Goal: Information Seeking & Learning: Find specific fact

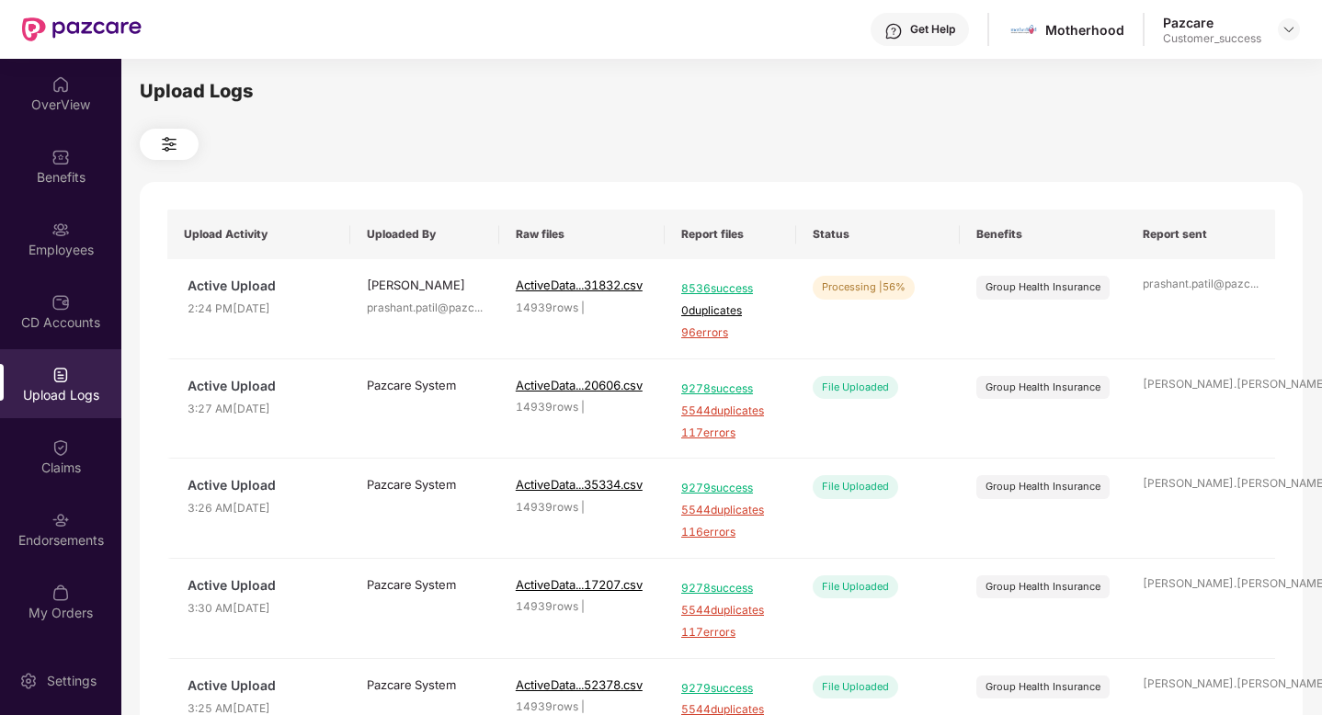
scroll to position [618, 0]
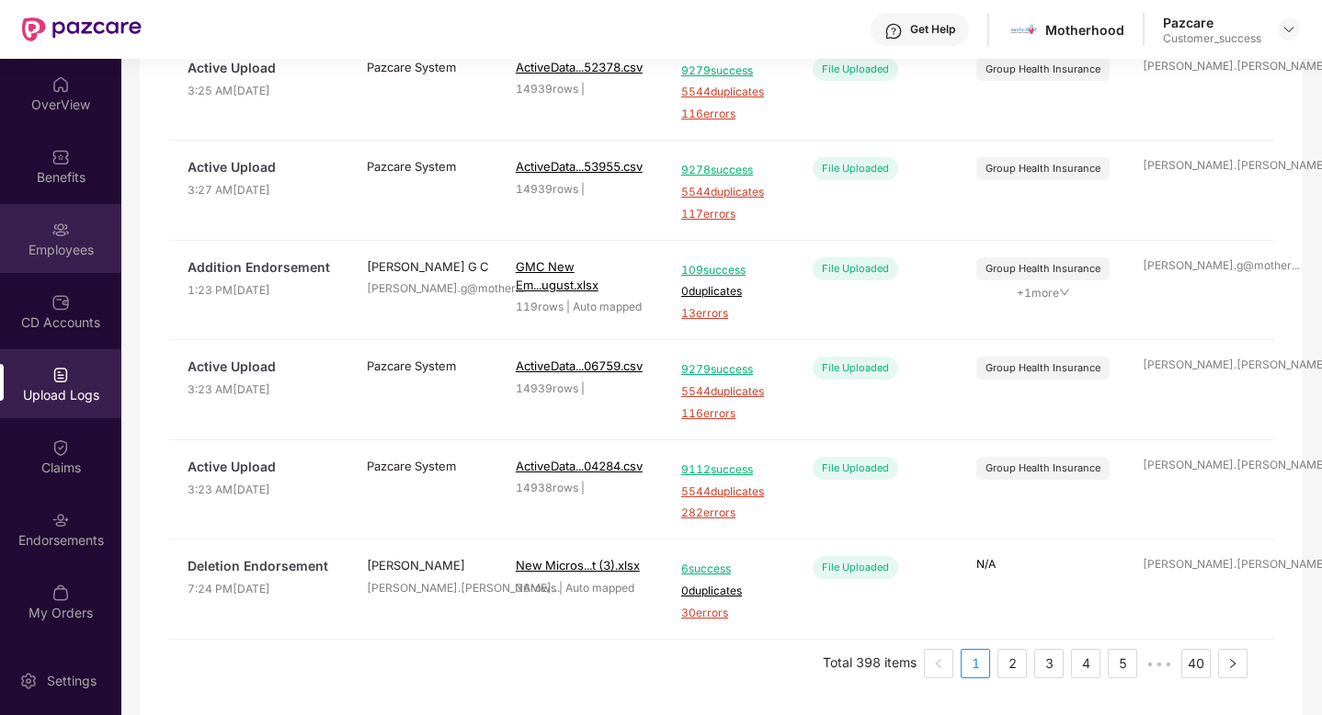
click at [50, 231] on div "Employees" at bounding box center [60, 238] width 121 height 69
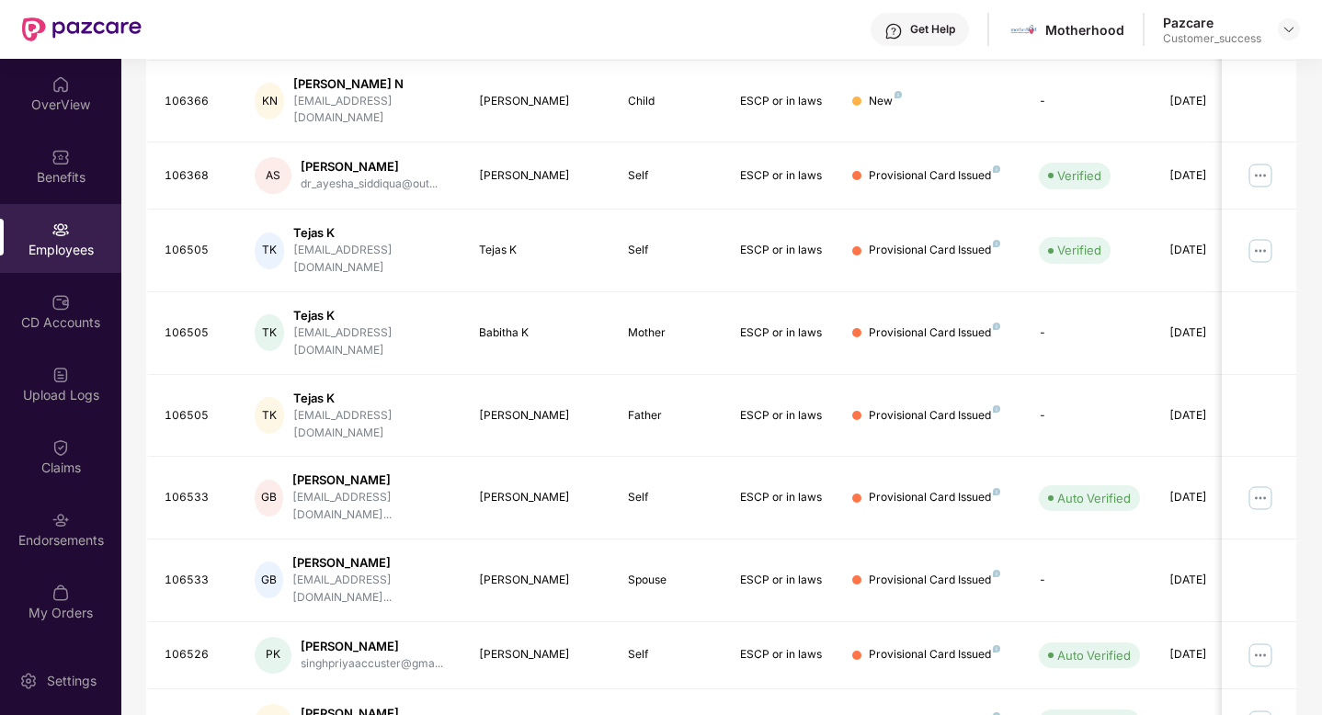
scroll to position [0, 0]
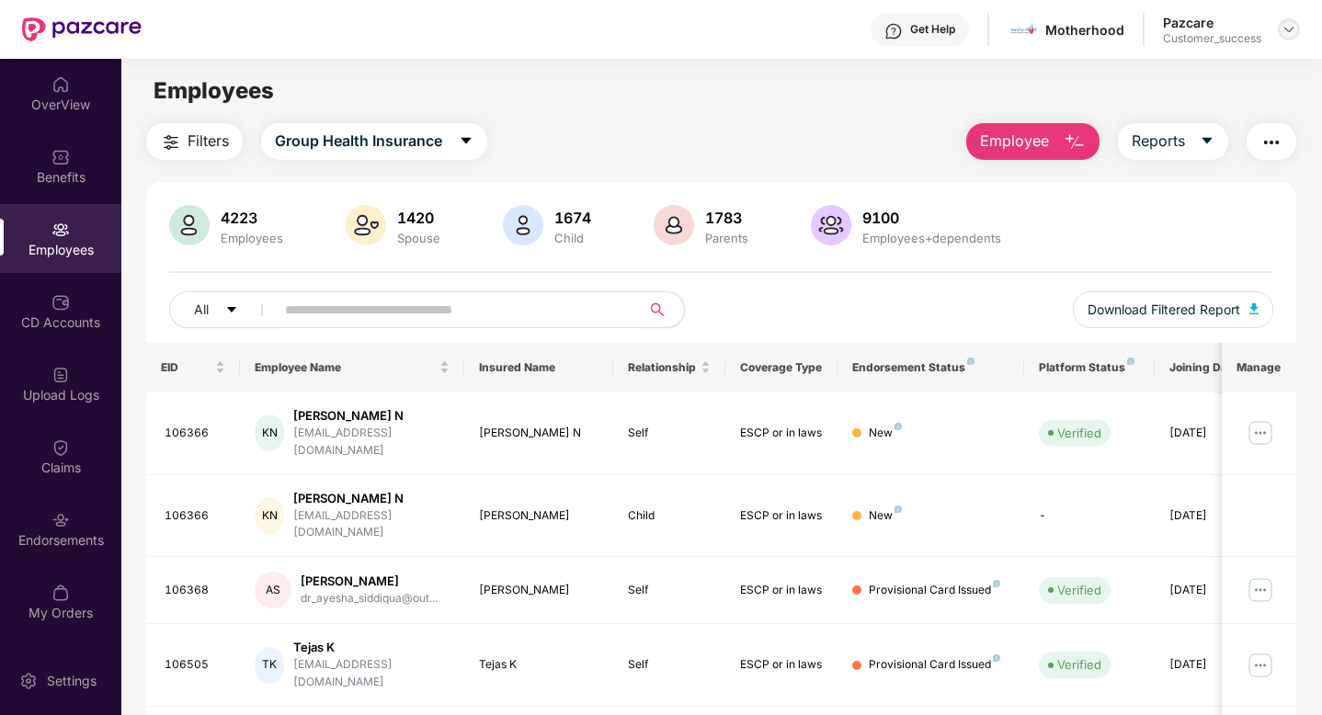
click at [1288, 29] on img at bounding box center [1289, 29] width 15 height 15
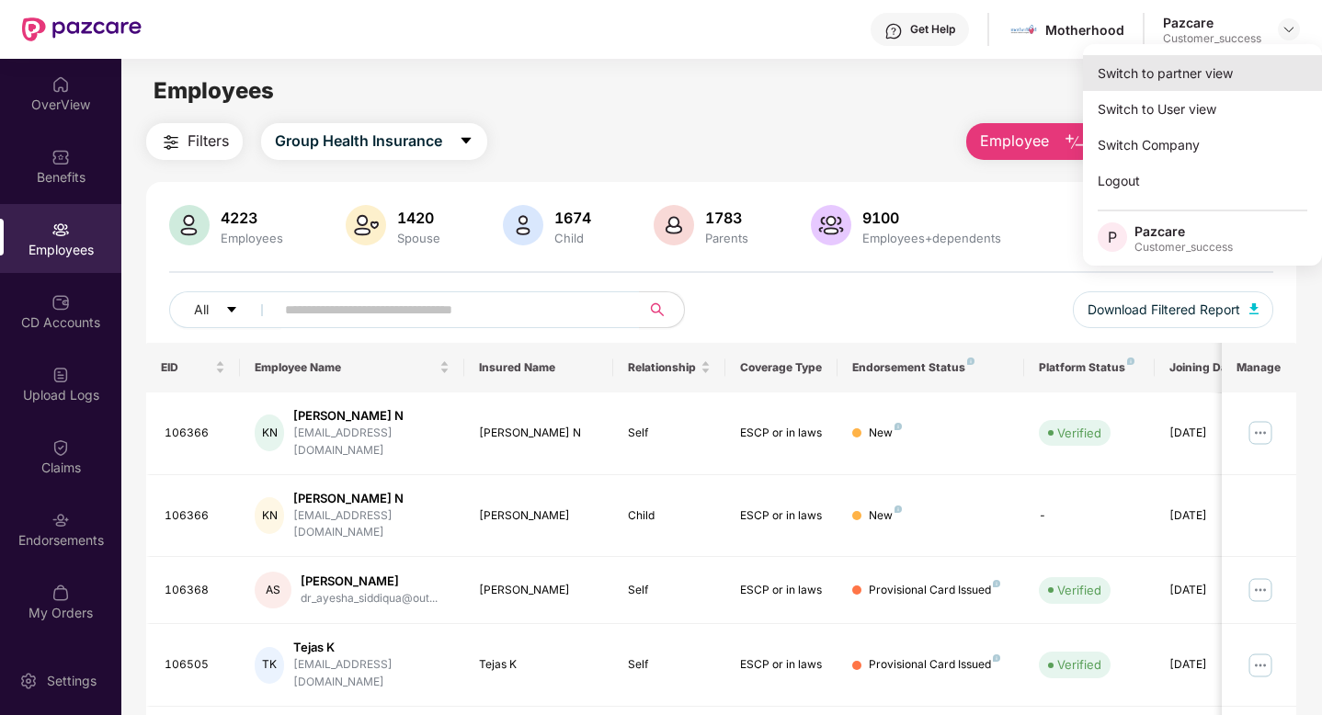
click at [1240, 59] on div "Switch to partner view" at bounding box center [1202, 73] width 239 height 36
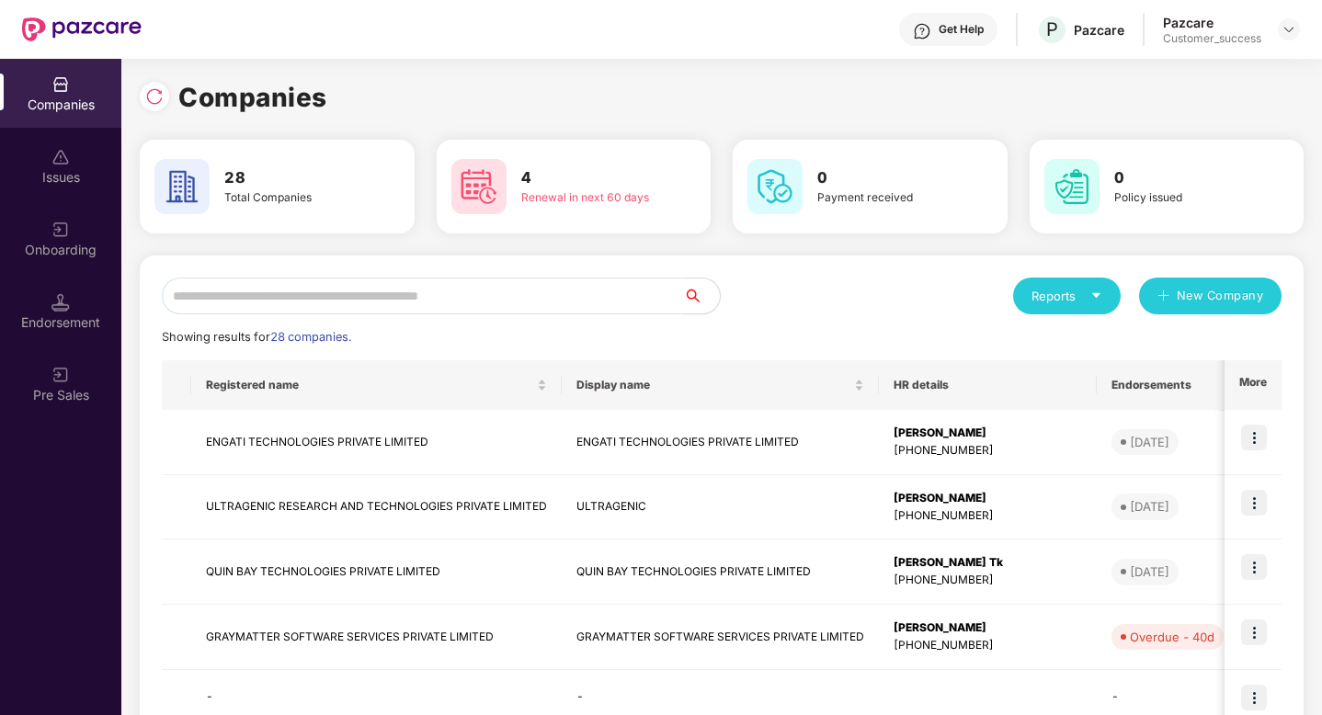
click at [343, 305] on input "text" at bounding box center [422, 296] width 521 height 37
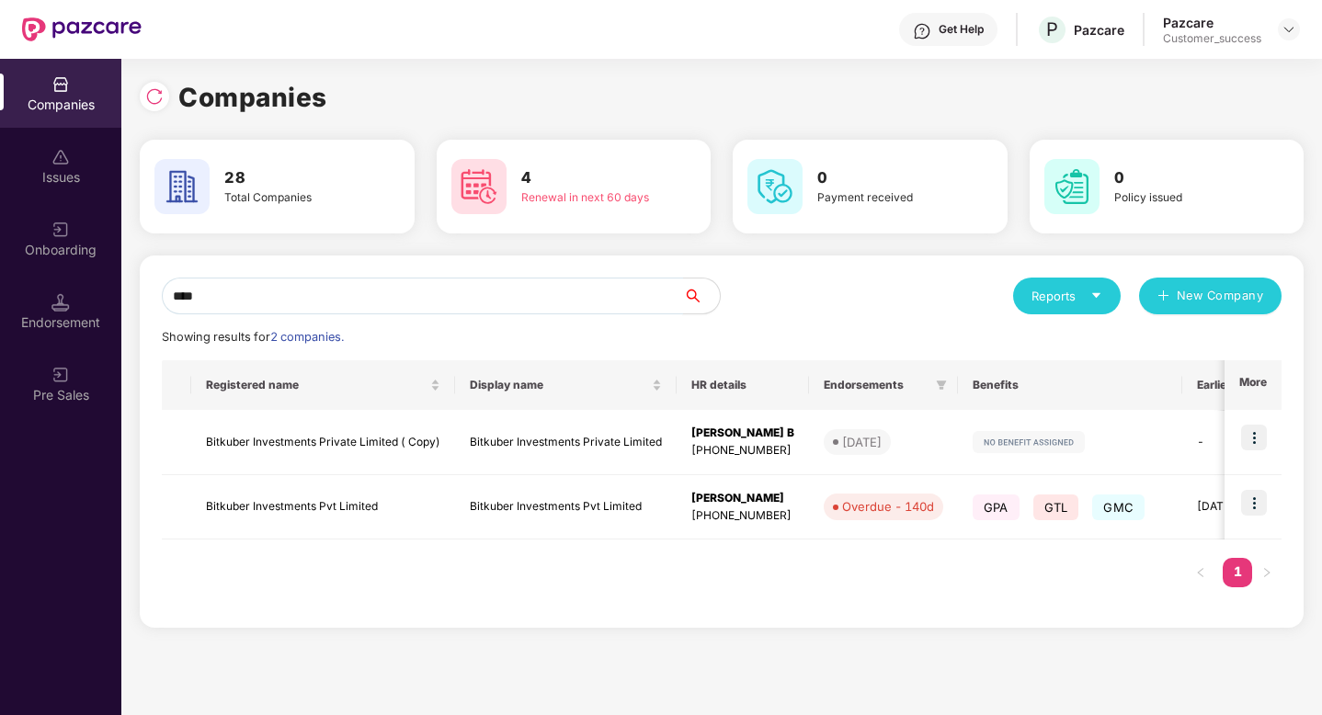
type input "****"
click at [1261, 508] on img at bounding box center [1254, 503] width 26 height 26
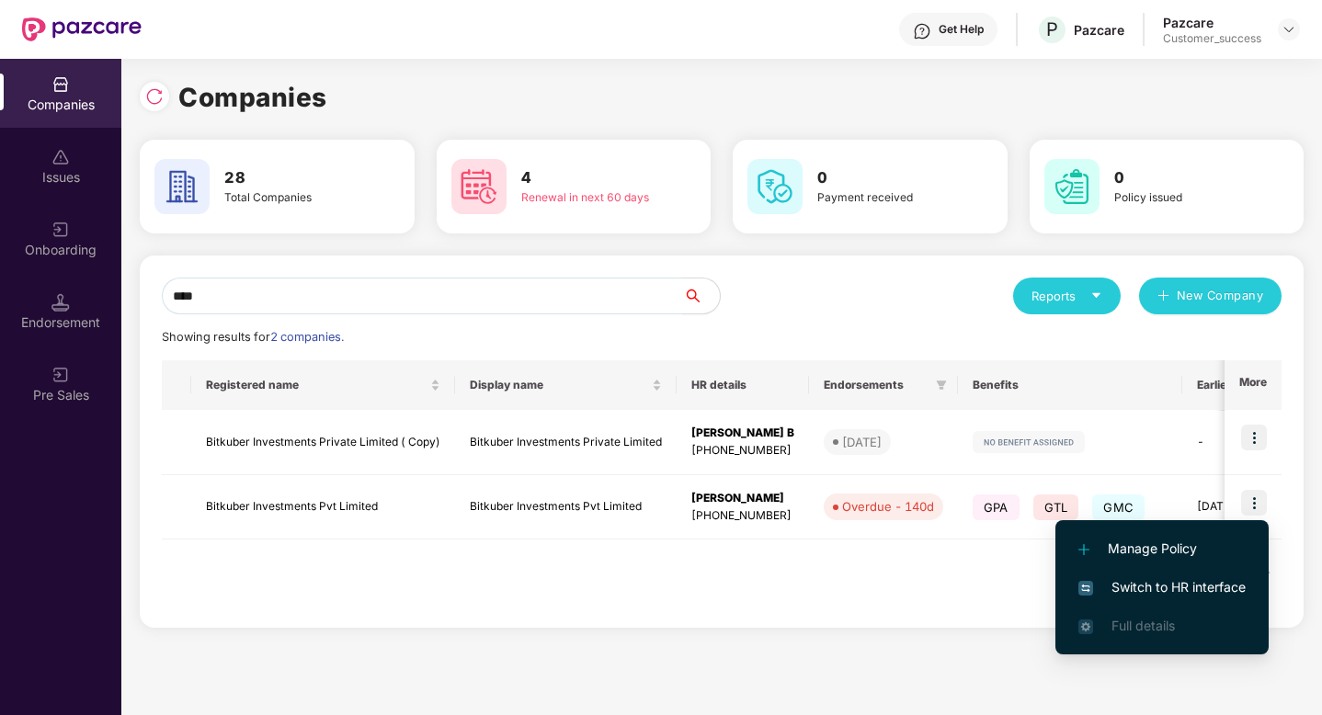
click at [1209, 592] on span "Switch to HR interface" at bounding box center [1162, 587] width 167 height 20
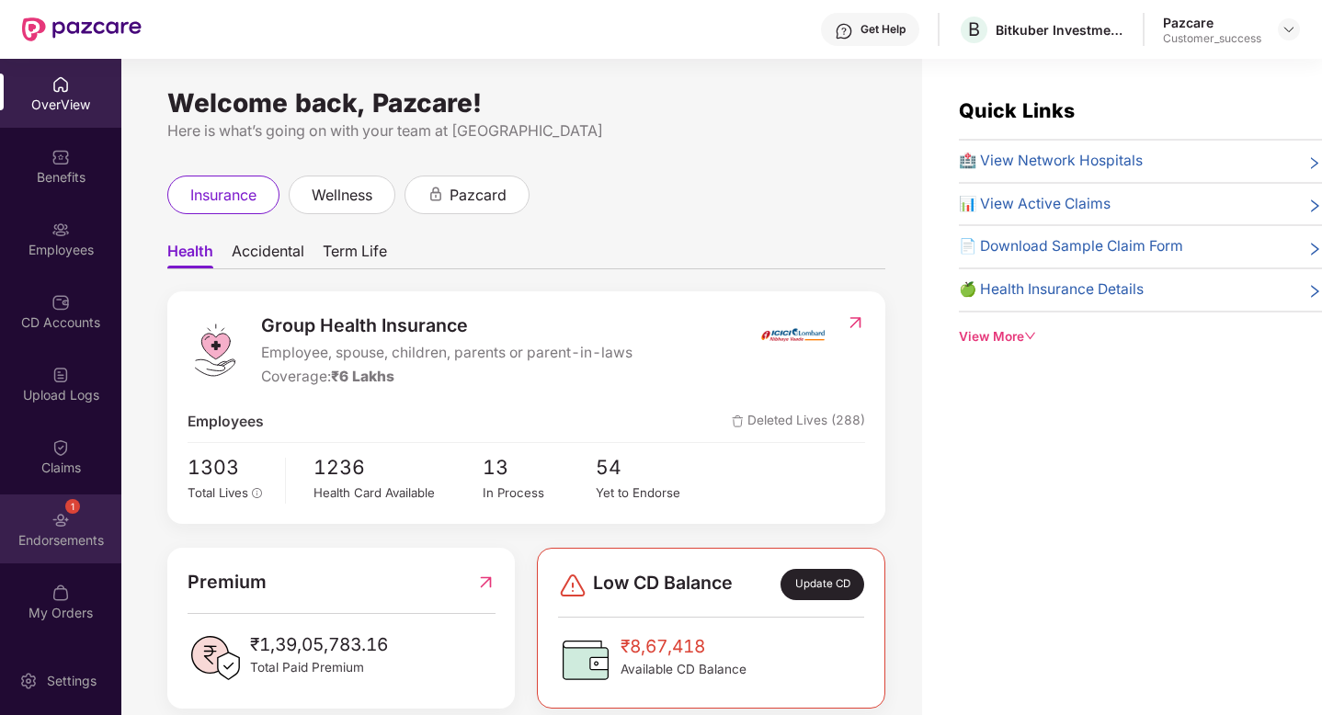
click at [40, 539] on div "Endorsements" at bounding box center [60, 540] width 121 height 18
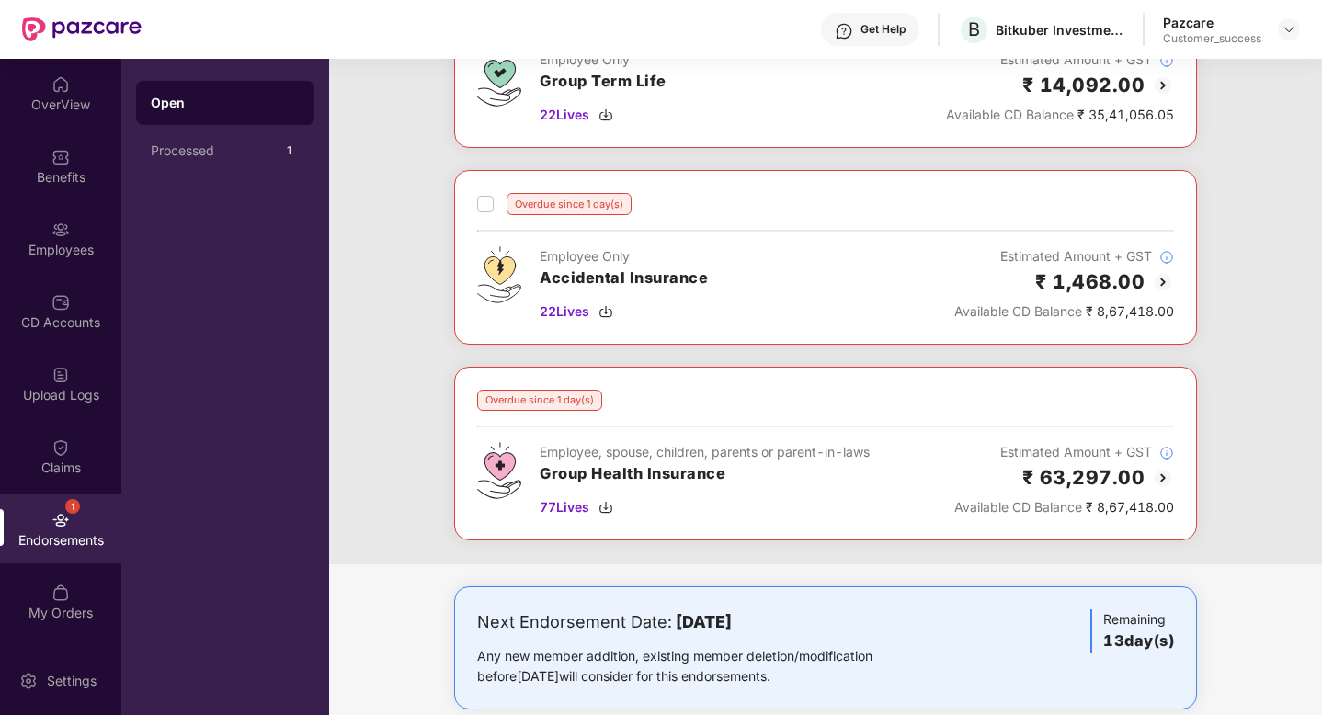
scroll to position [1396, 0]
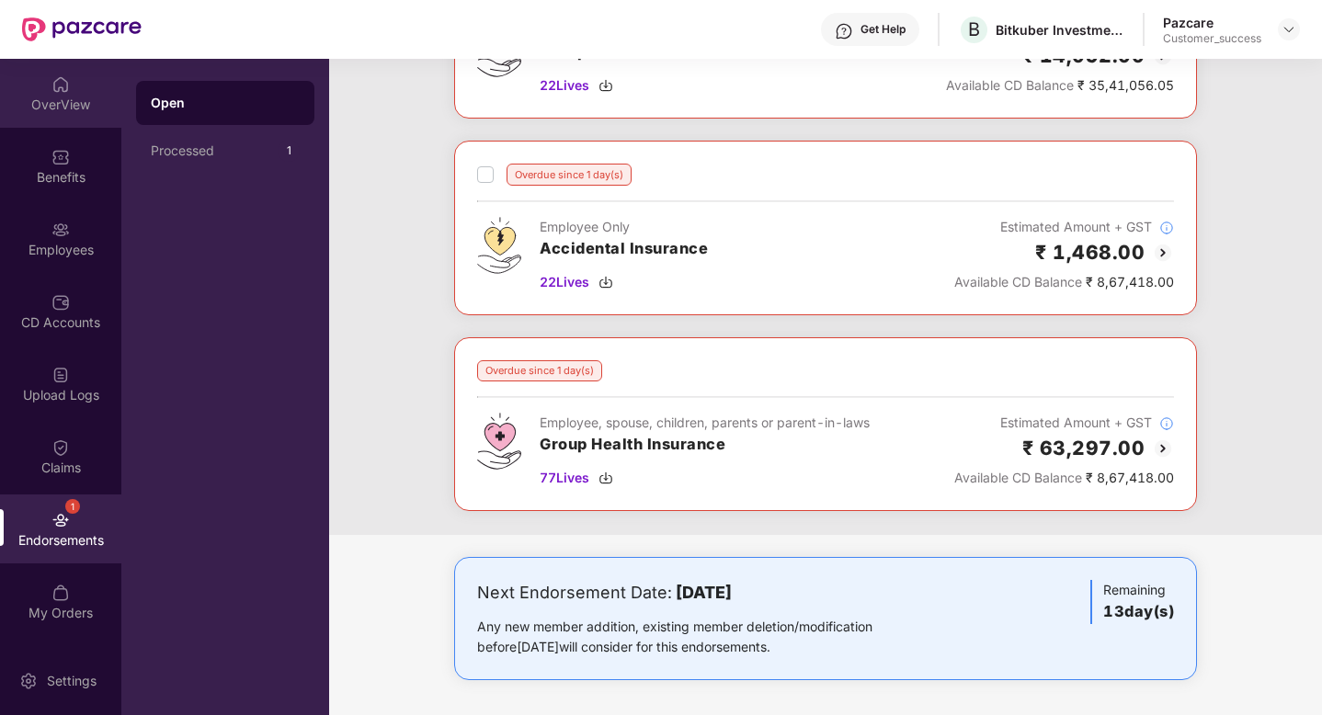
click at [60, 80] on img at bounding box center [60, 84] width 18 height 18
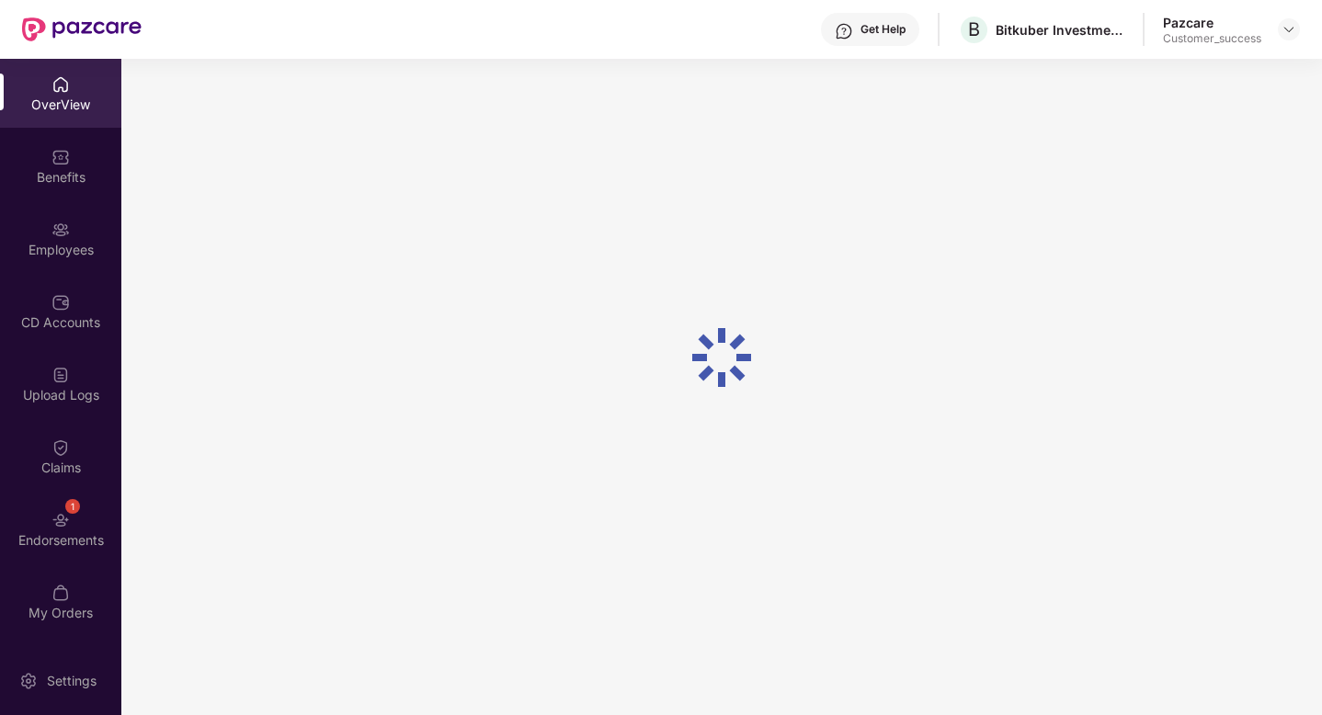
scroll to position [59, 0]
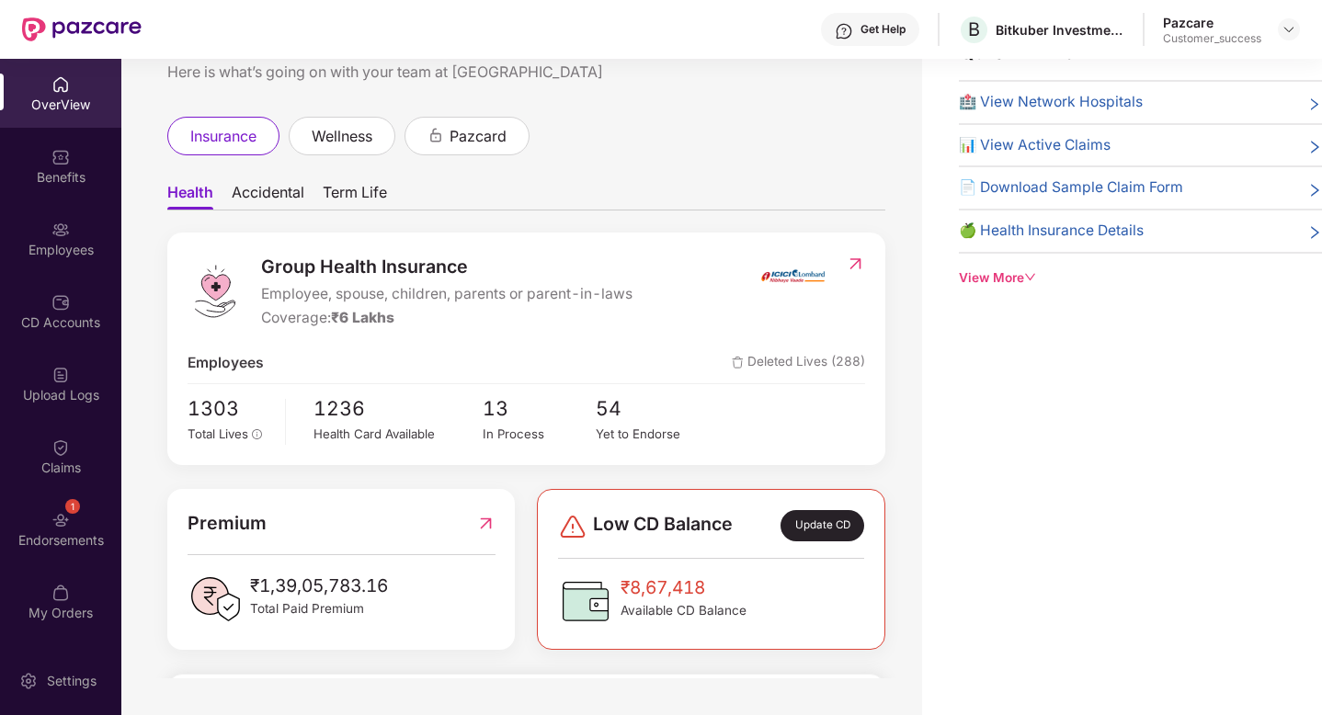
click at [256, 188] on span "Accidental" at bounding box center [268, 196] width 73 height 27
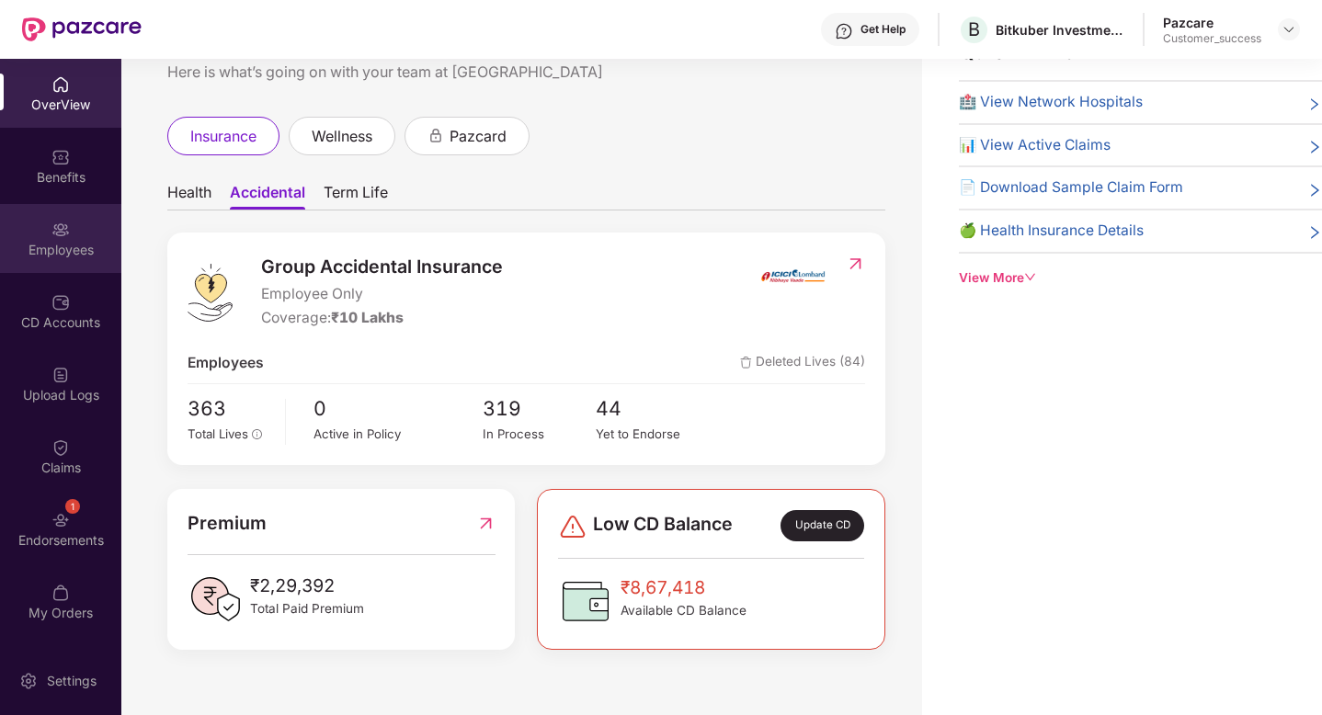
click at [44, 228] on div "Employees" at bounding box center [60, 238] width 121 height 69
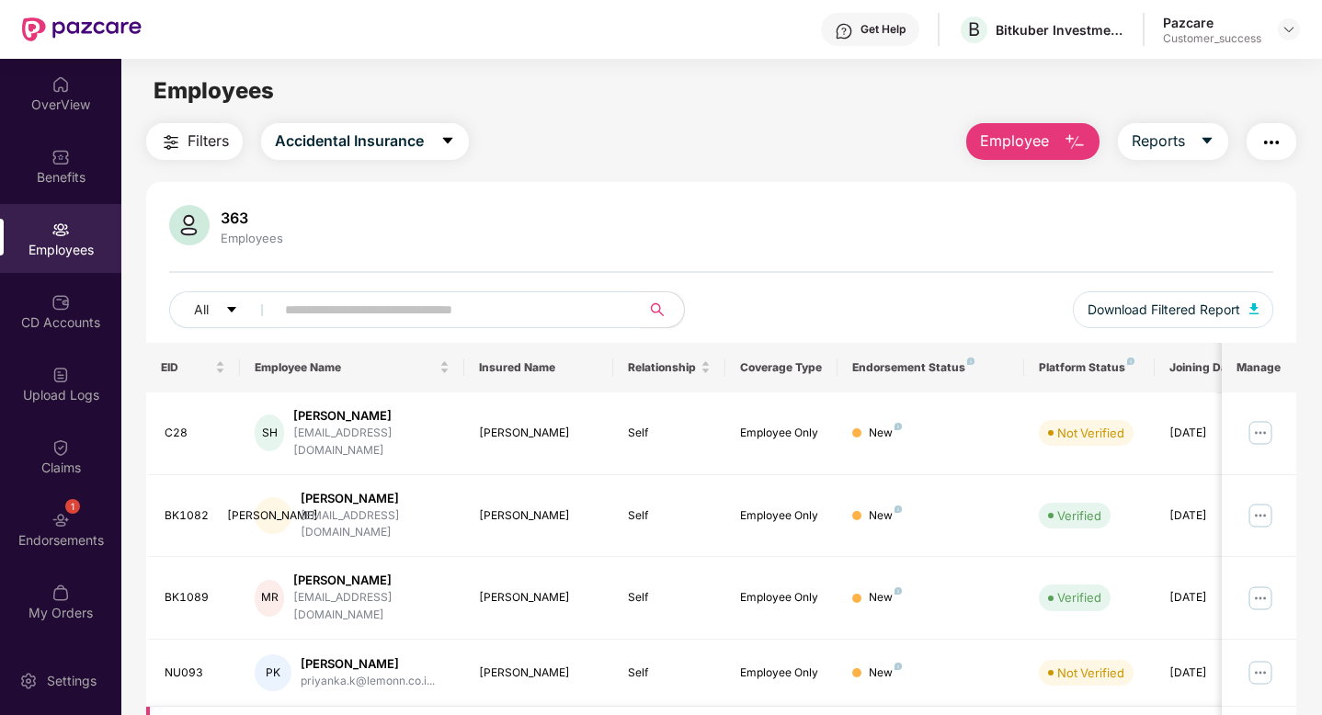
click at [323, 298] on input "text" at bounding box center [450, 310] width 330 height 28
click at [1289, 35] on img at bounding box center [1289, 29] width 15 height 15
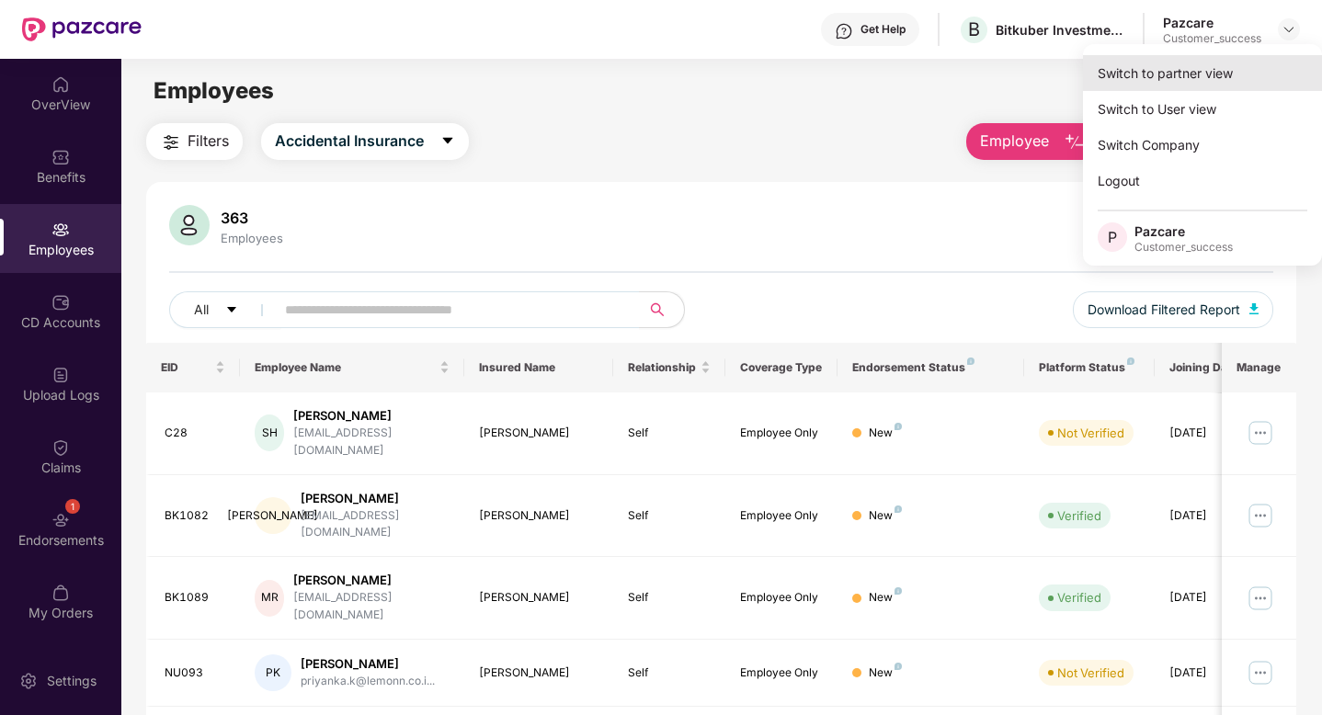
click at [1253, 72] on div "Switch to partner view" at bounding box center [1202, 73] width 239 height 36
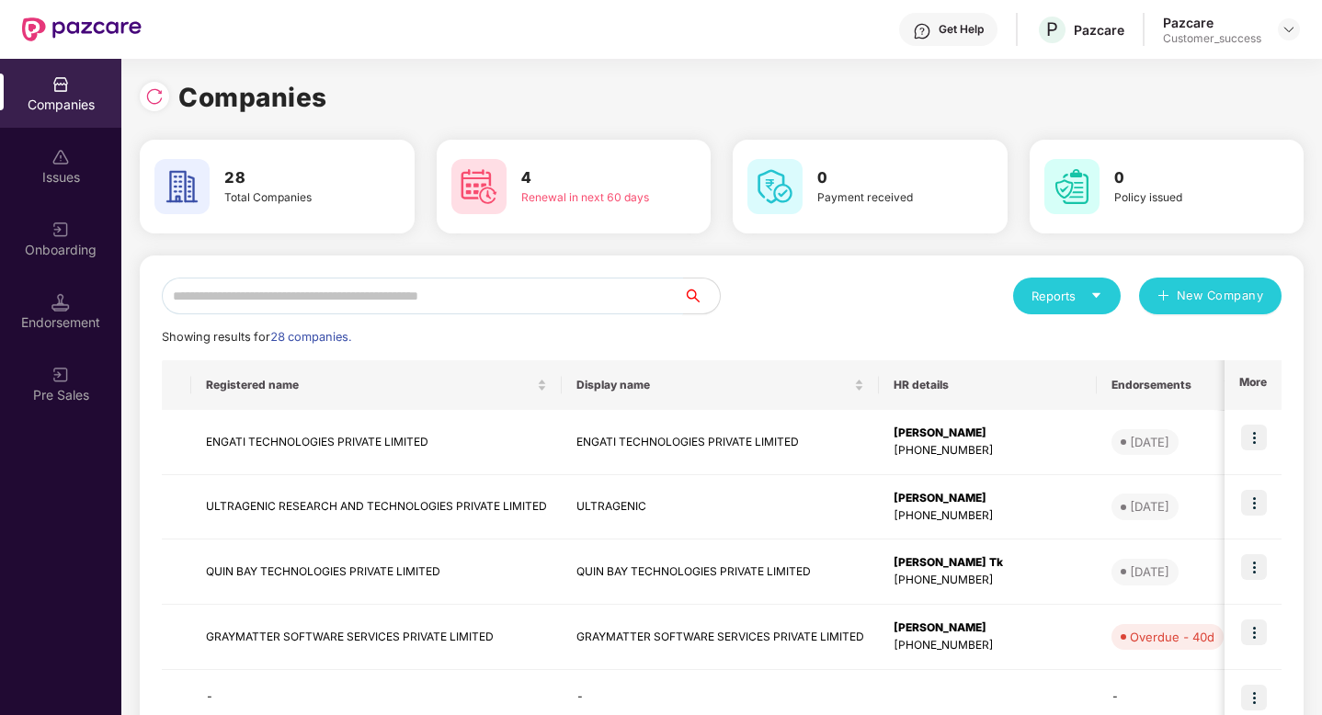
click at [502, 291] on input "text" at bounding box center [422, 296] width 521 height 37
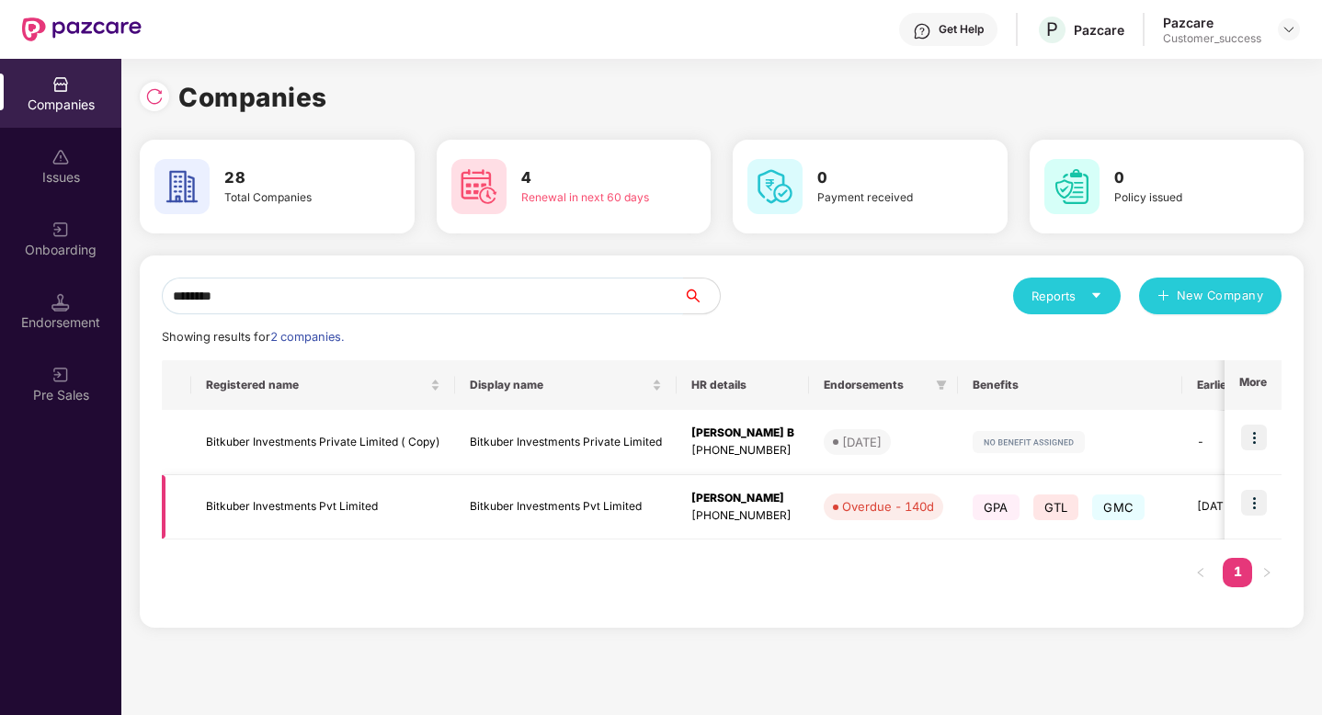
type input "********"
click at [350, 512] on td "Bitkuber Investments Pvt Limited" at bounding box center [323, 507] width 264 height 65
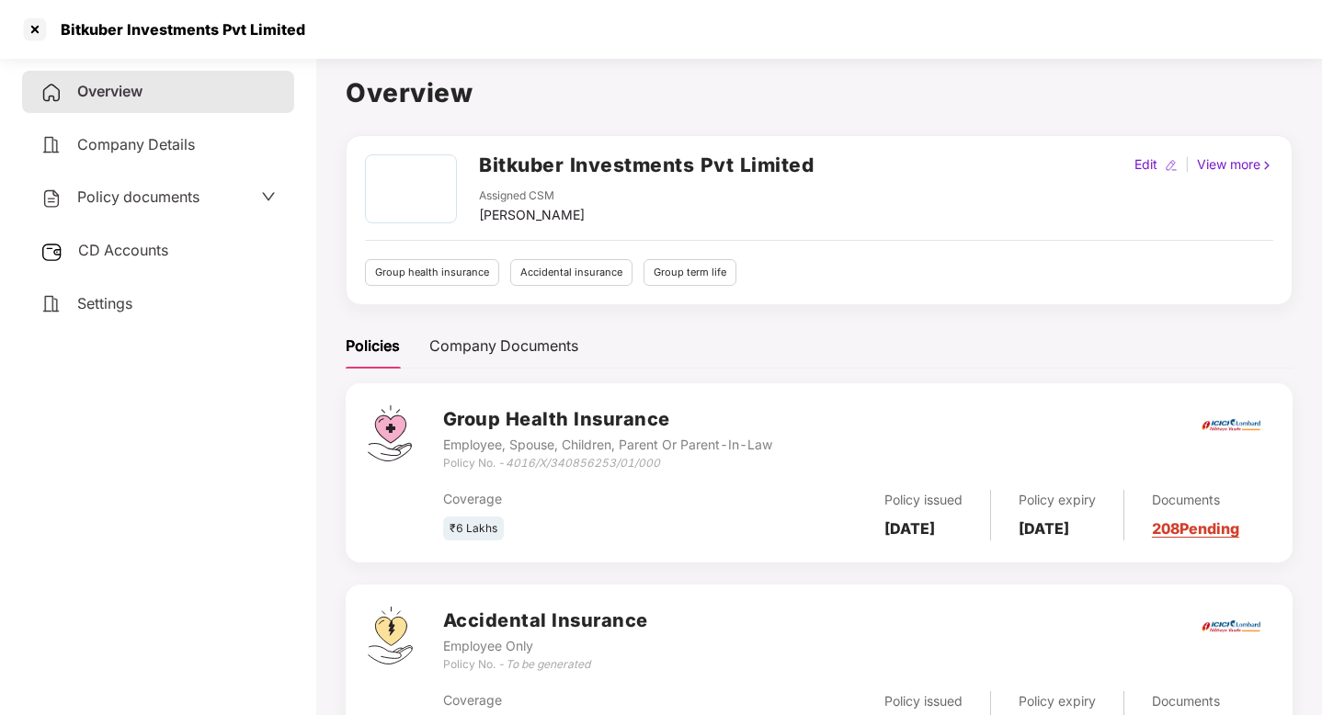
click at [179, 193] on span "Policy documents" at bounding box center [138, 197] width 122 height 18
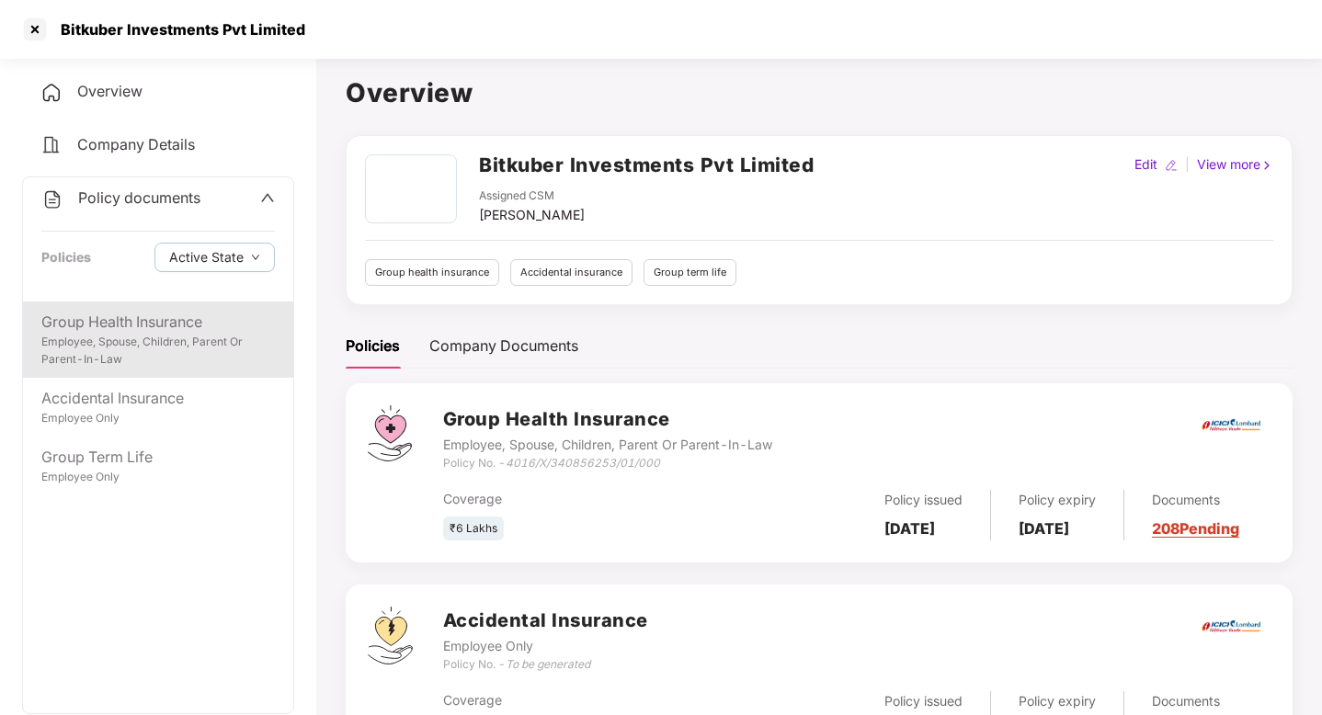
click at [142, 327] on div "Group Health Insurance" at bounding box center [158, 322] width 234 height 23
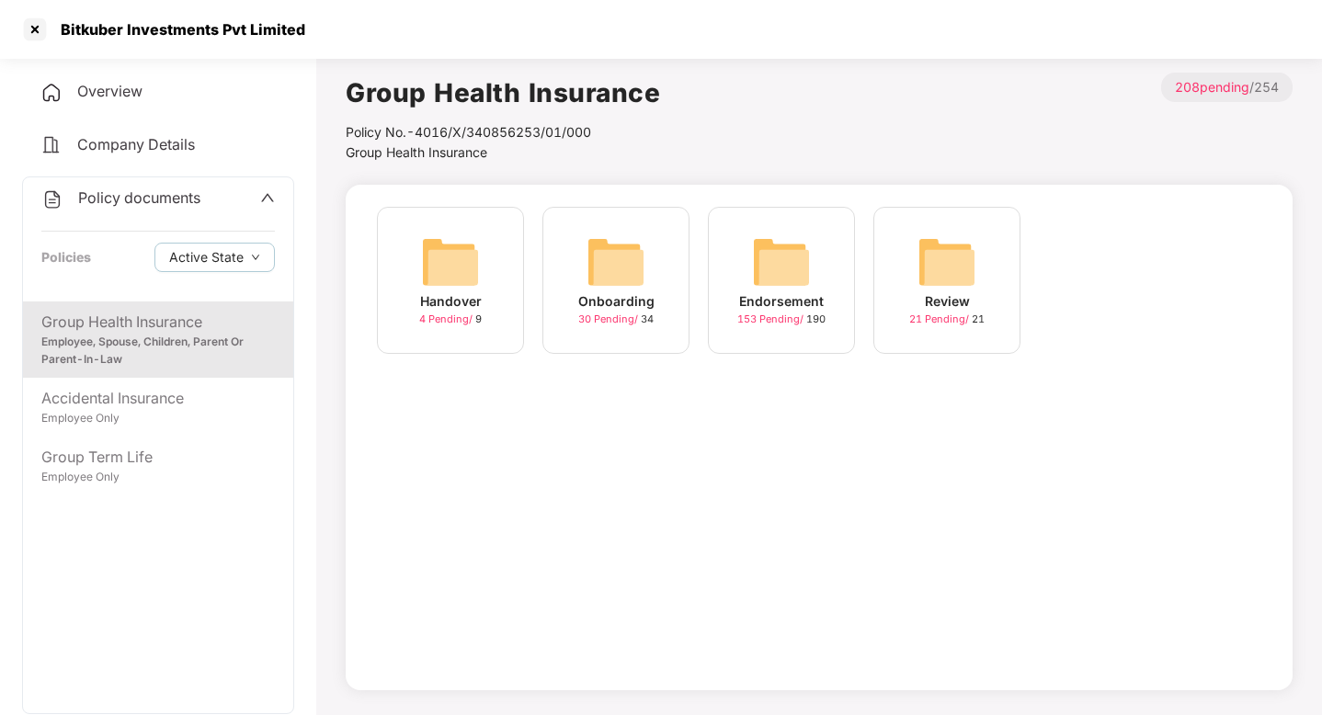
click at [463, 329] on div "Handover 4 Pending / 9" at bounding box center [450, 280] width 147 height 147
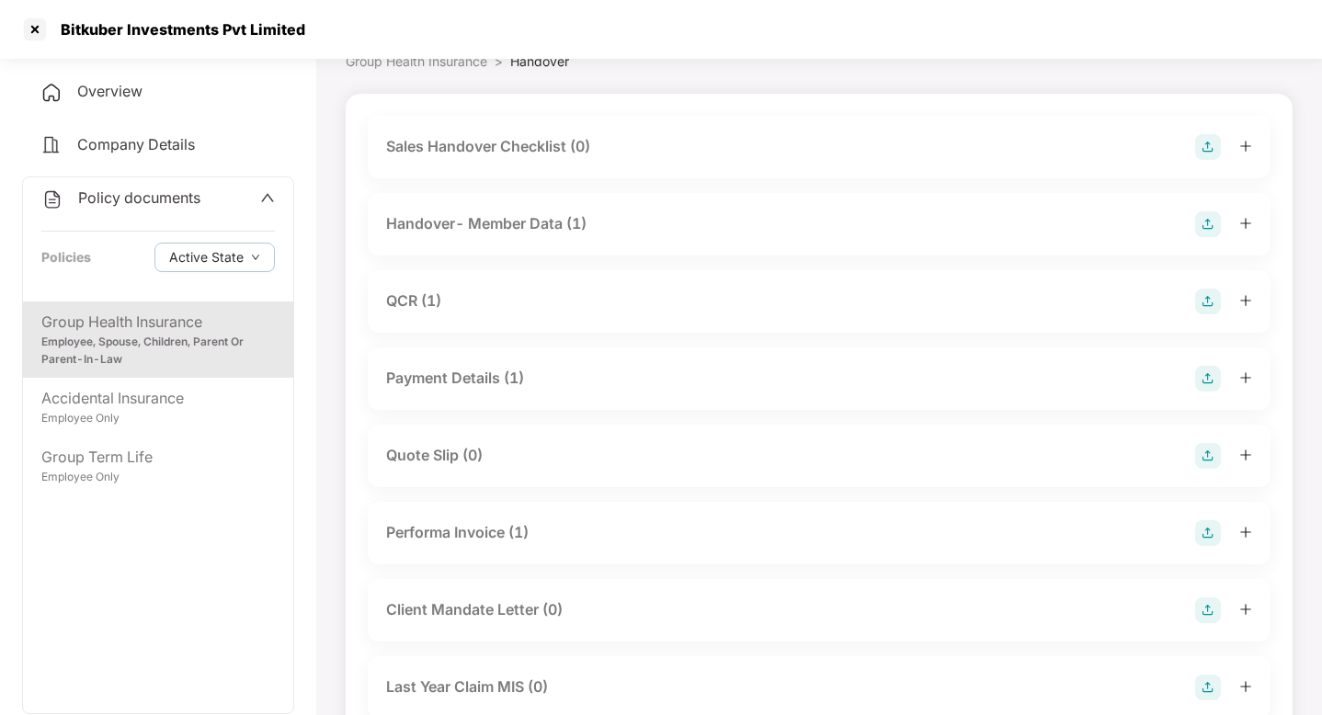
scroll to position [86, 0]
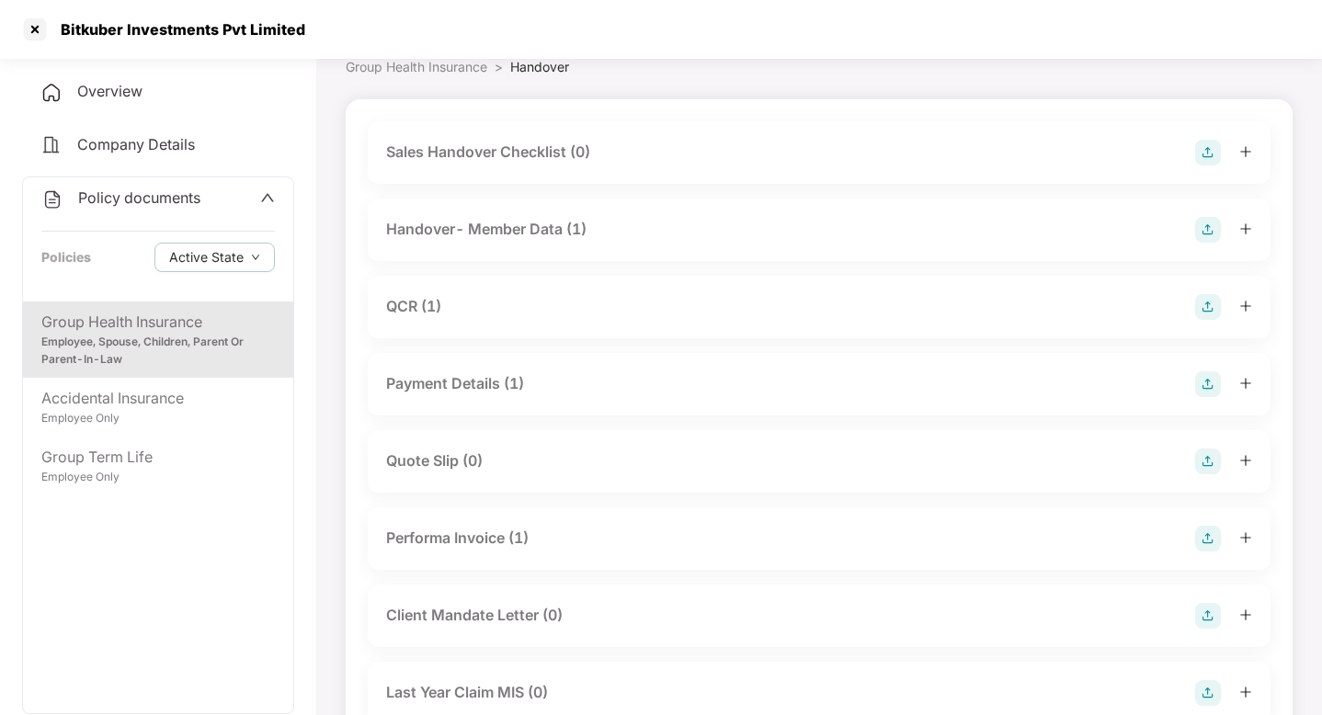
click at [472, 225] on div "Handover- Member Data (1)" at bounding box center [486, 229] width 200 height 23
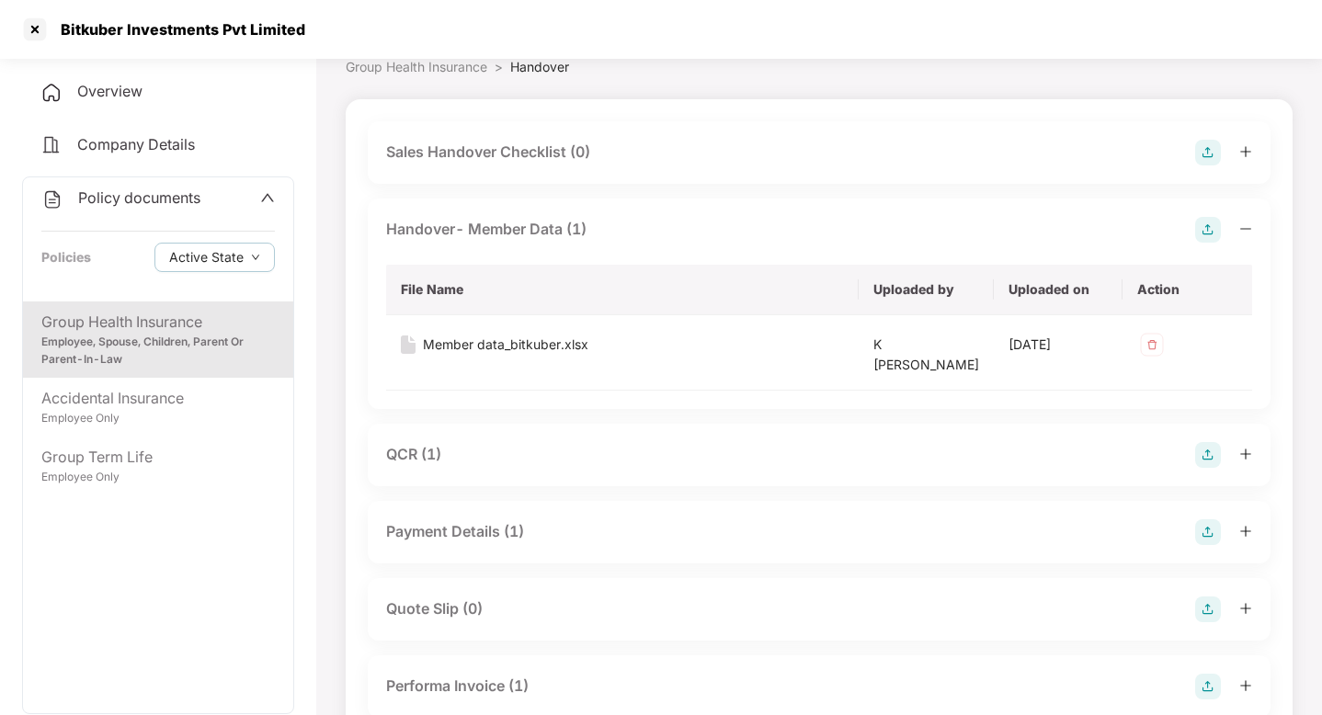
click at [472, 225] on div "Handover- Member Data (1)" at bounding box center [486, 229] width 200 height 23
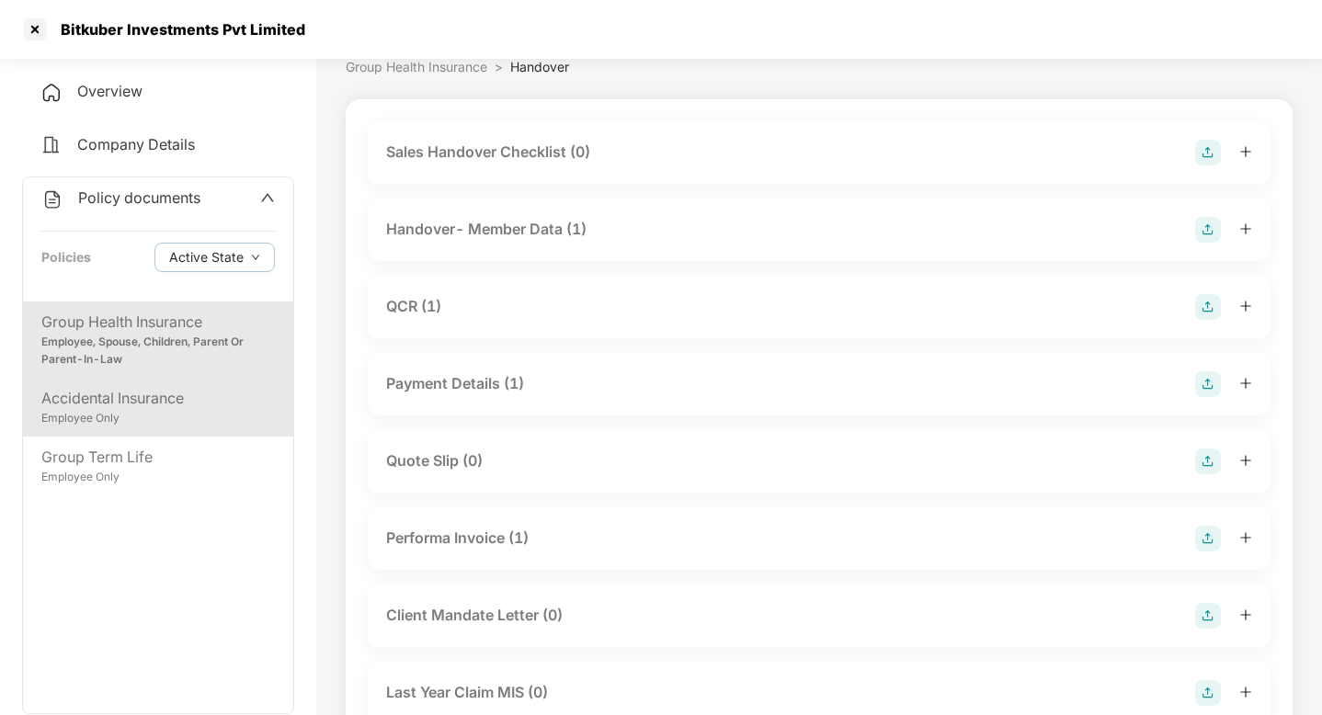
click at [191, 408] on div "Accidental Insurance" at bounding box center [158, 398] width 234 height 23
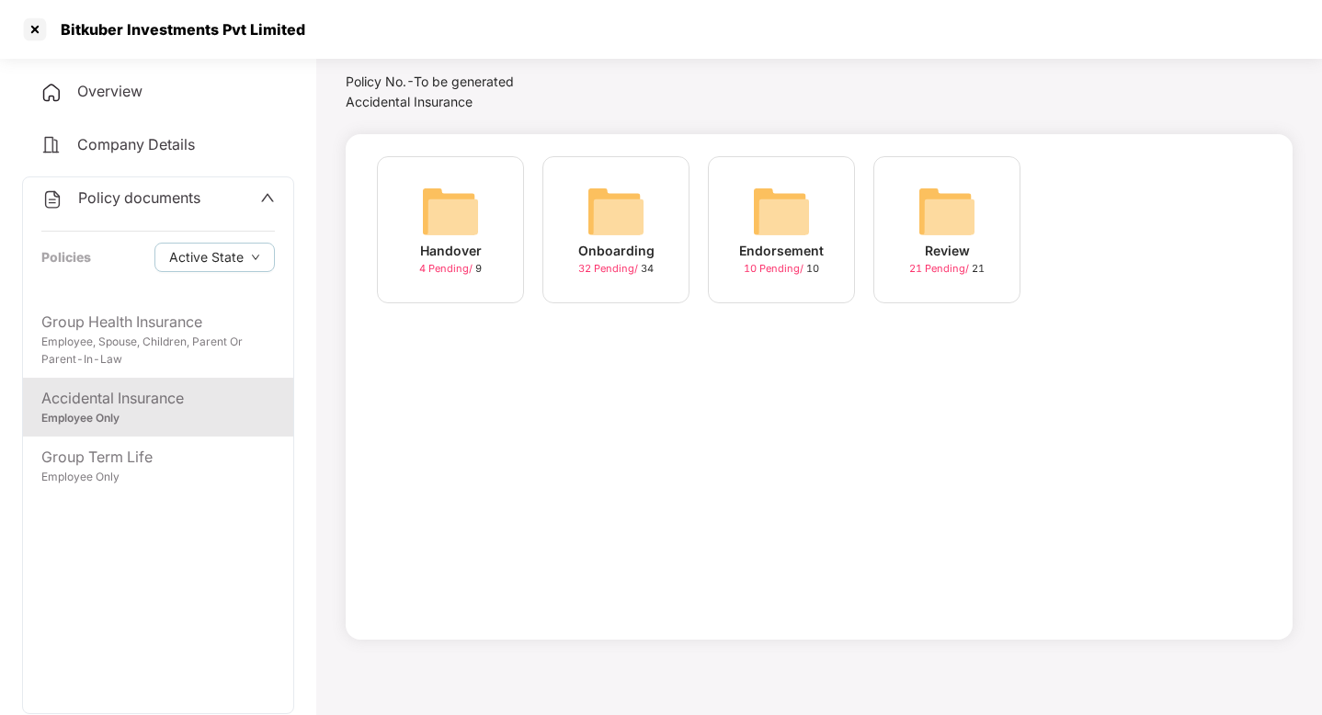
click at [474, 236] on img at bounding box center [450, 211] width 59 height 59
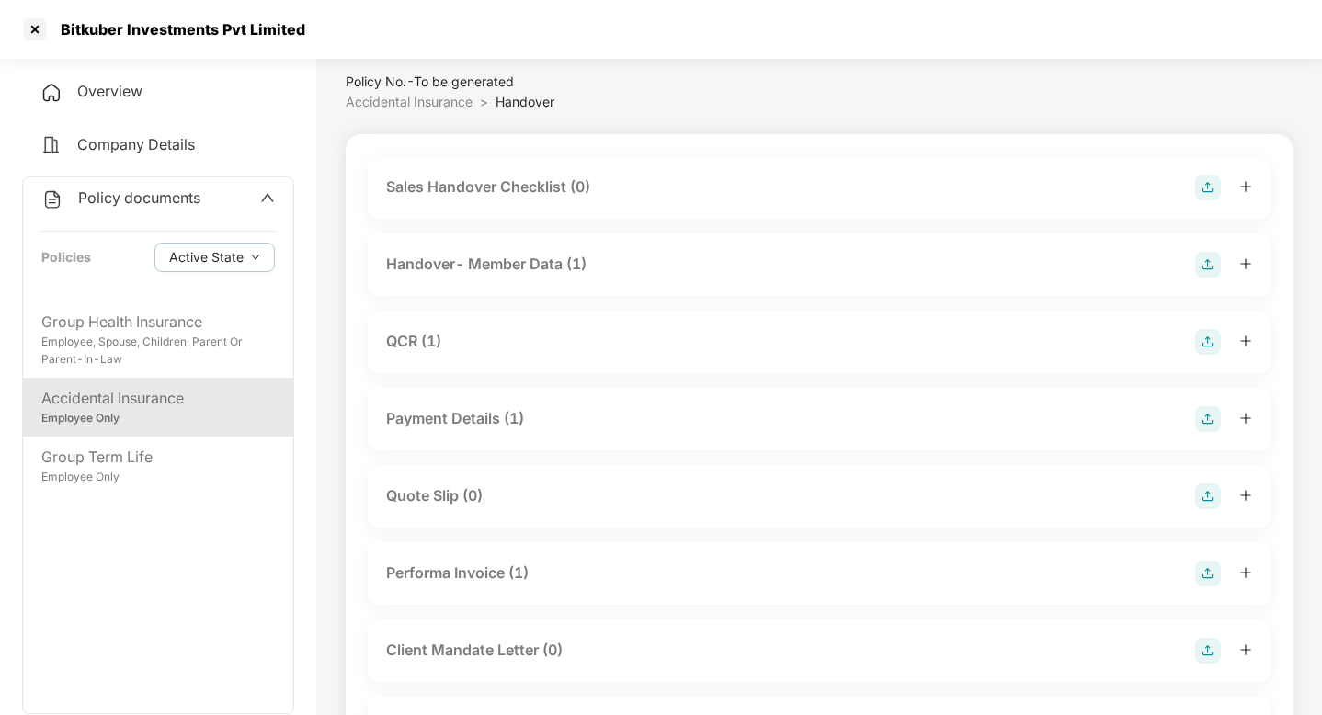
scroll to position [86, 0]
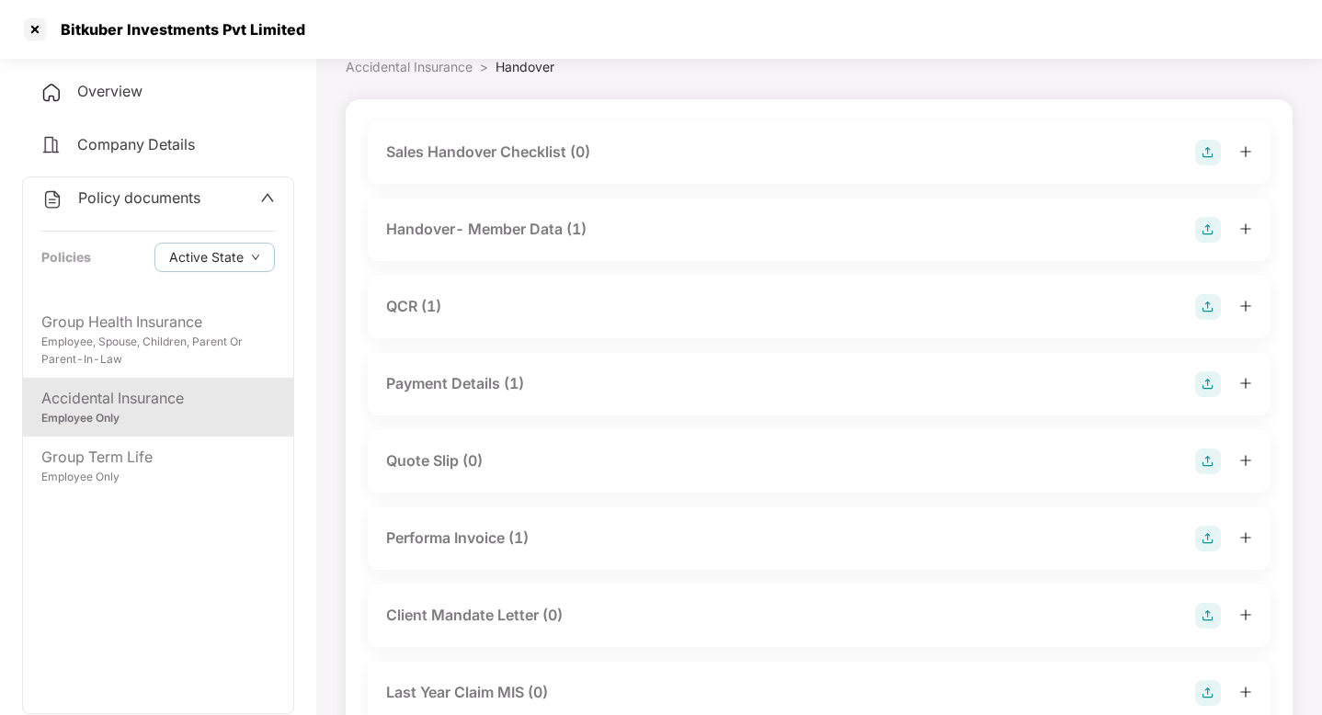
click at [468, 234] on div "Handover- Member Data (1)" at bounding box center [486, 229] width 200 height 23
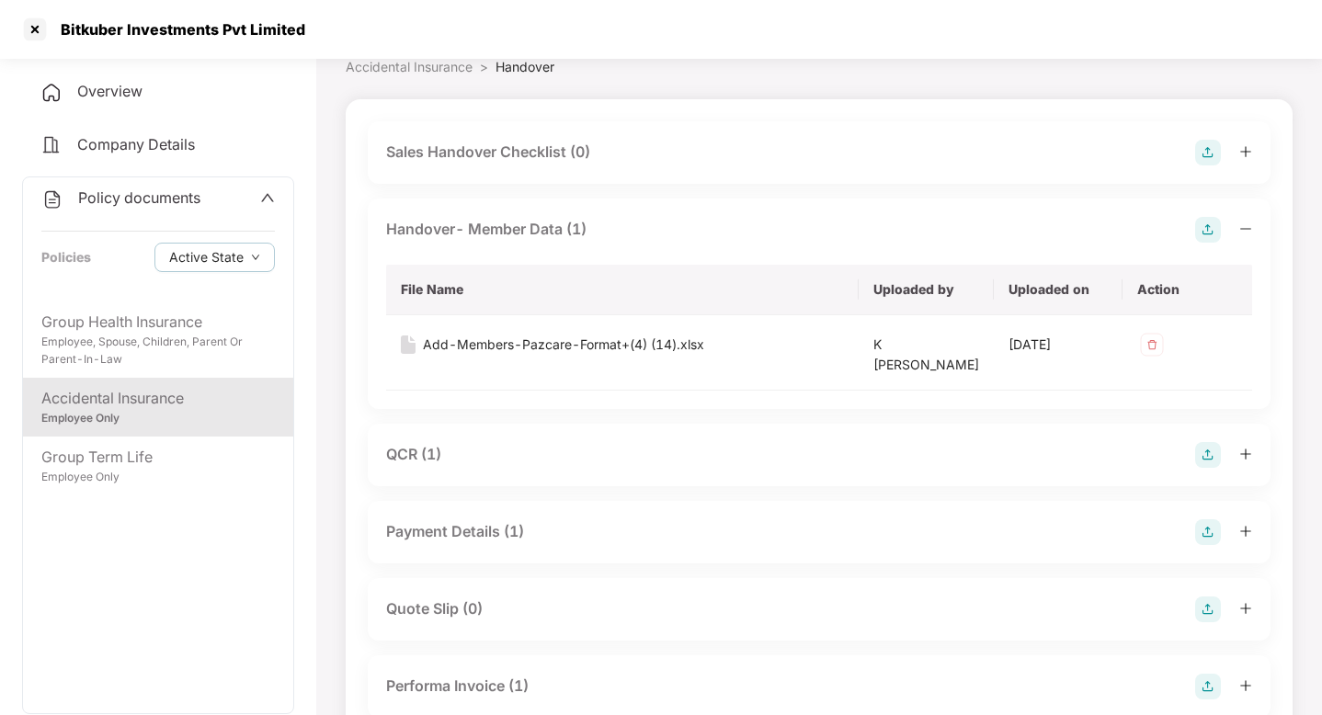
click at [468, 236] on div "Handover- Member Data (1)" at bounding box center [486, 229] width 200 height 23
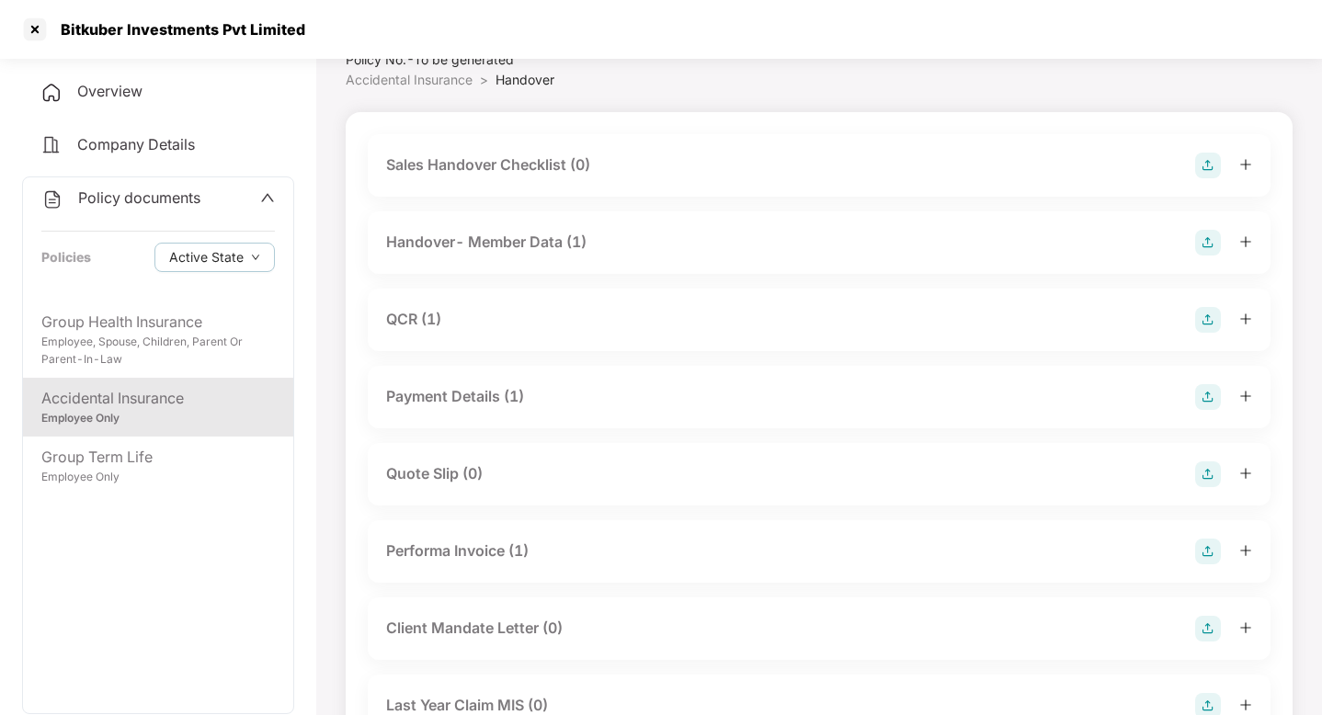
scroll to position [0, 0]
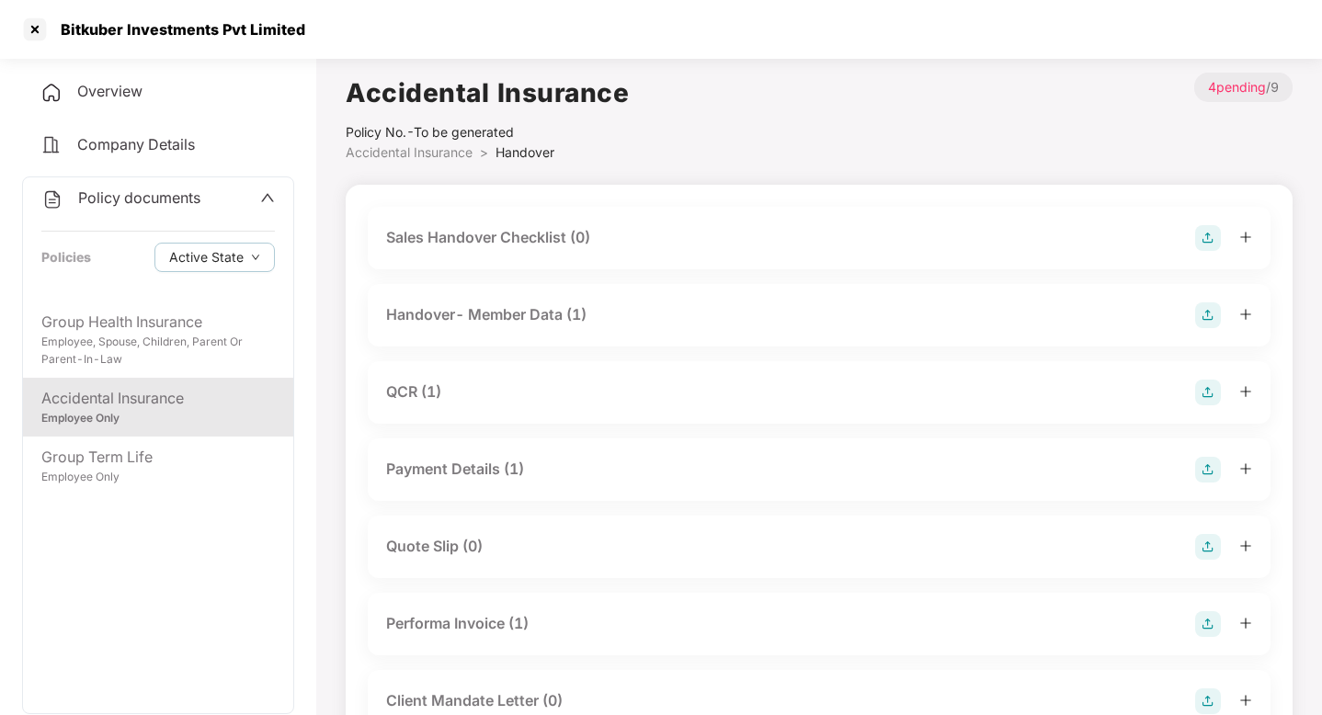
click at [412, 153] on span "Accidental Insurance" at bounding box center [409, 152] width 127 height 16
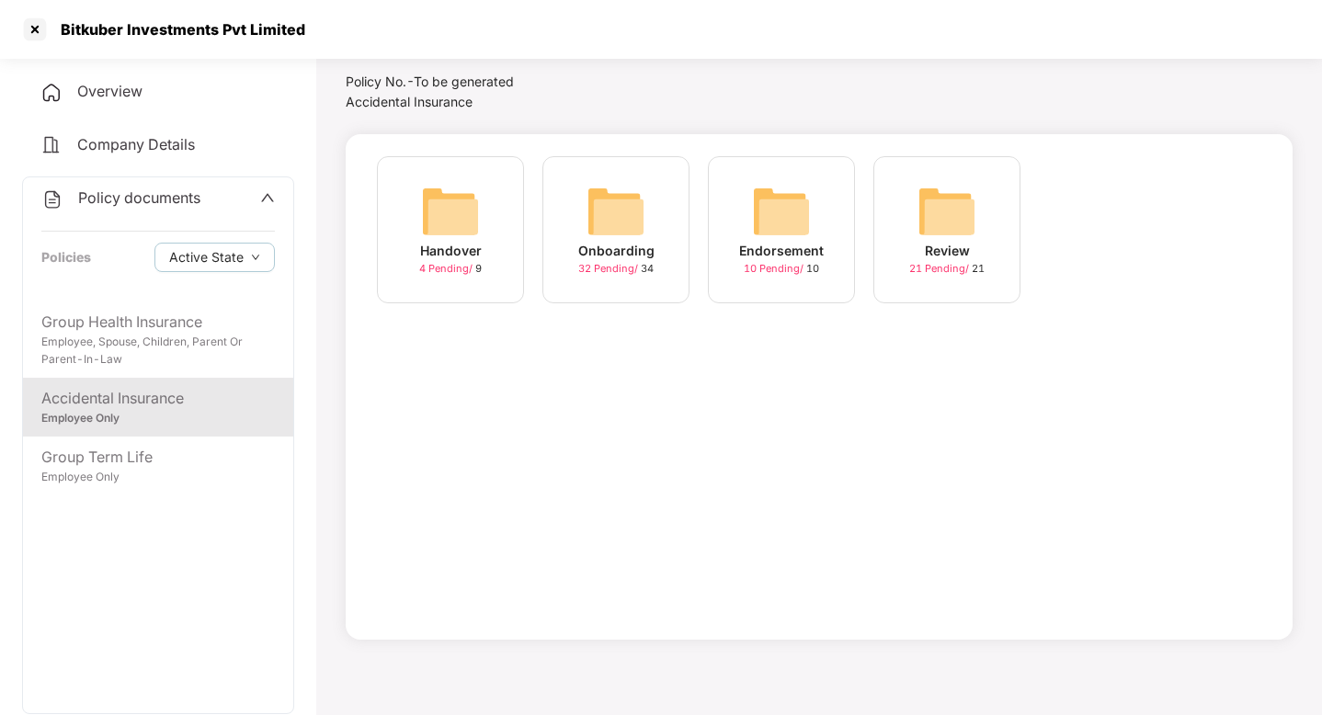
click at [591, 243] on div "Onboarding" at bounding box center [616, 251] width 76 height 20
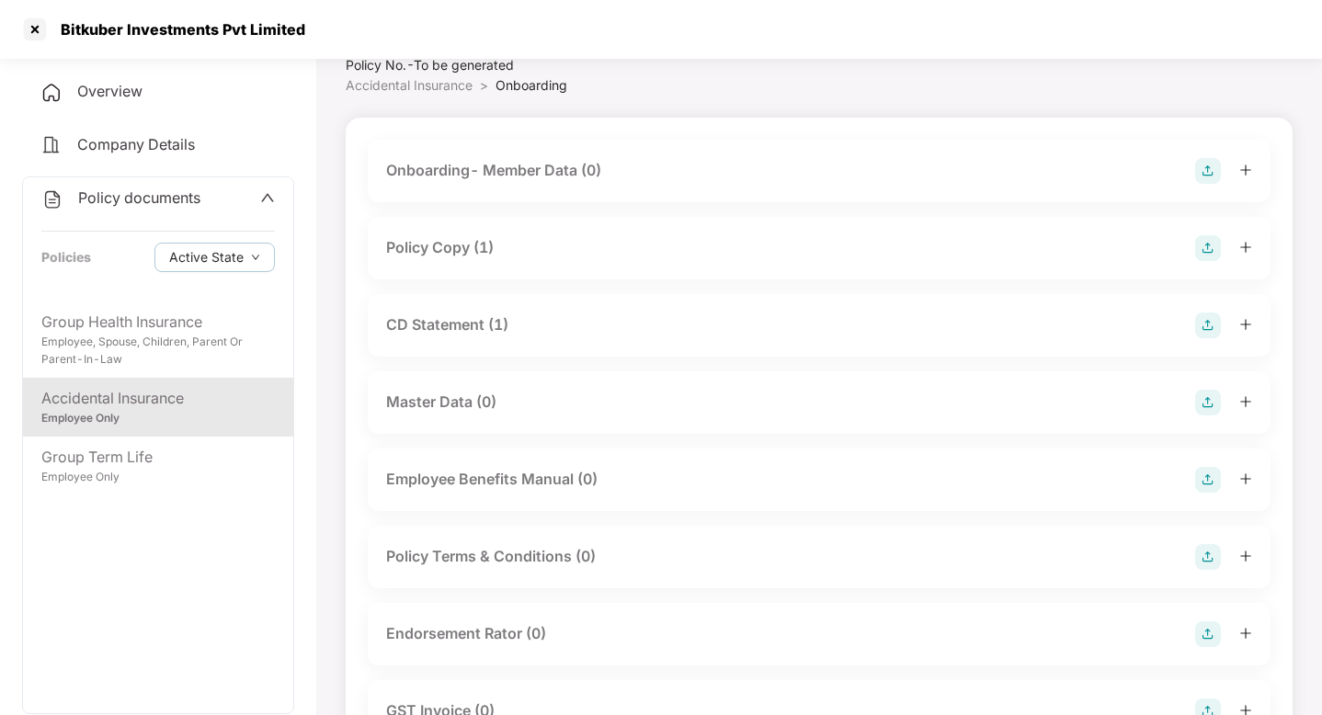
scroll to position [0, 0]
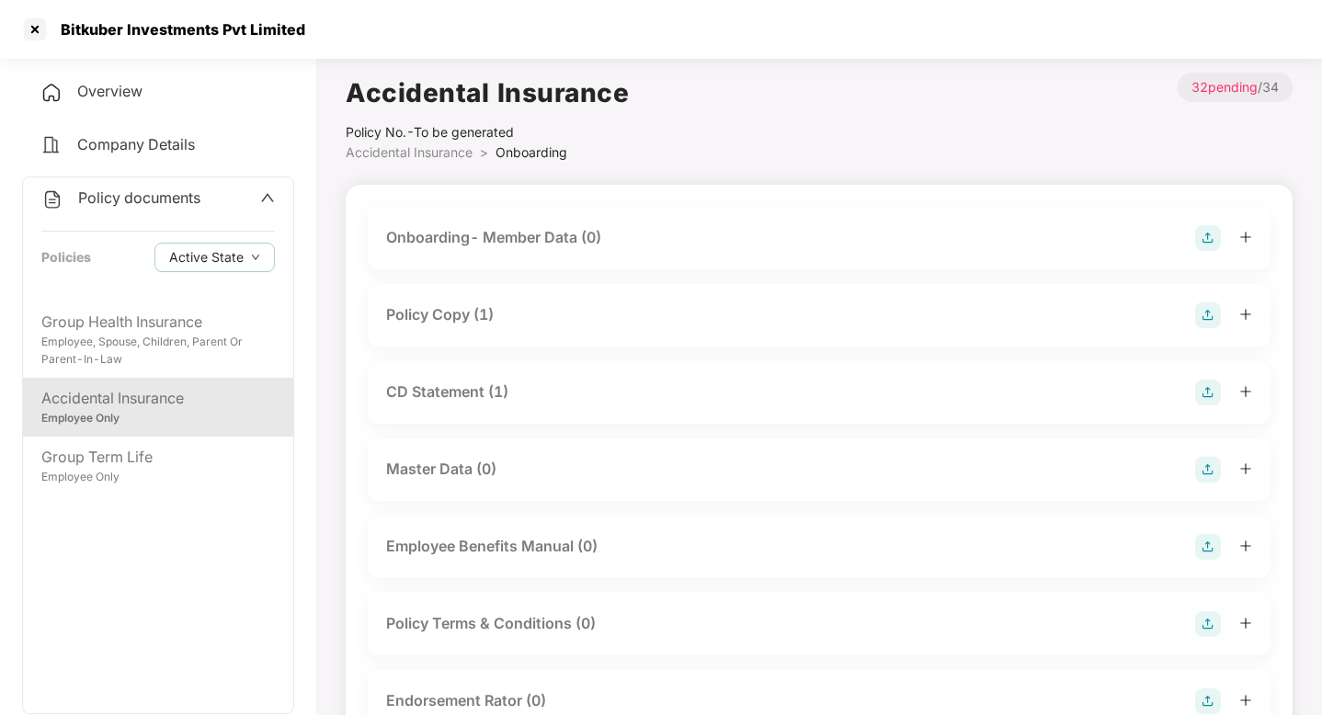
click at [520, 319] on div "Policy Copy (1)" at bounding box center [819, 316] width 866 height 26
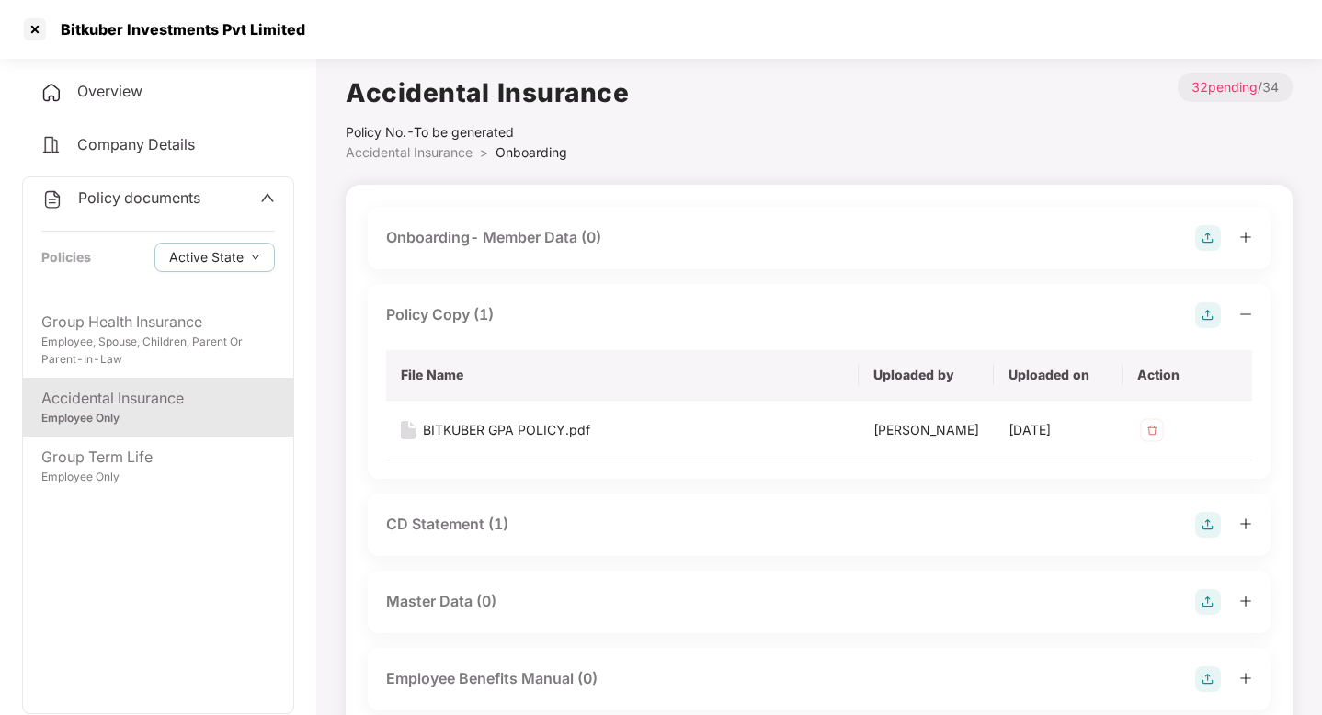
click at [520, 318] on div "Policy Copy (1)" at bounding box center [819, 316] width 866 height 26
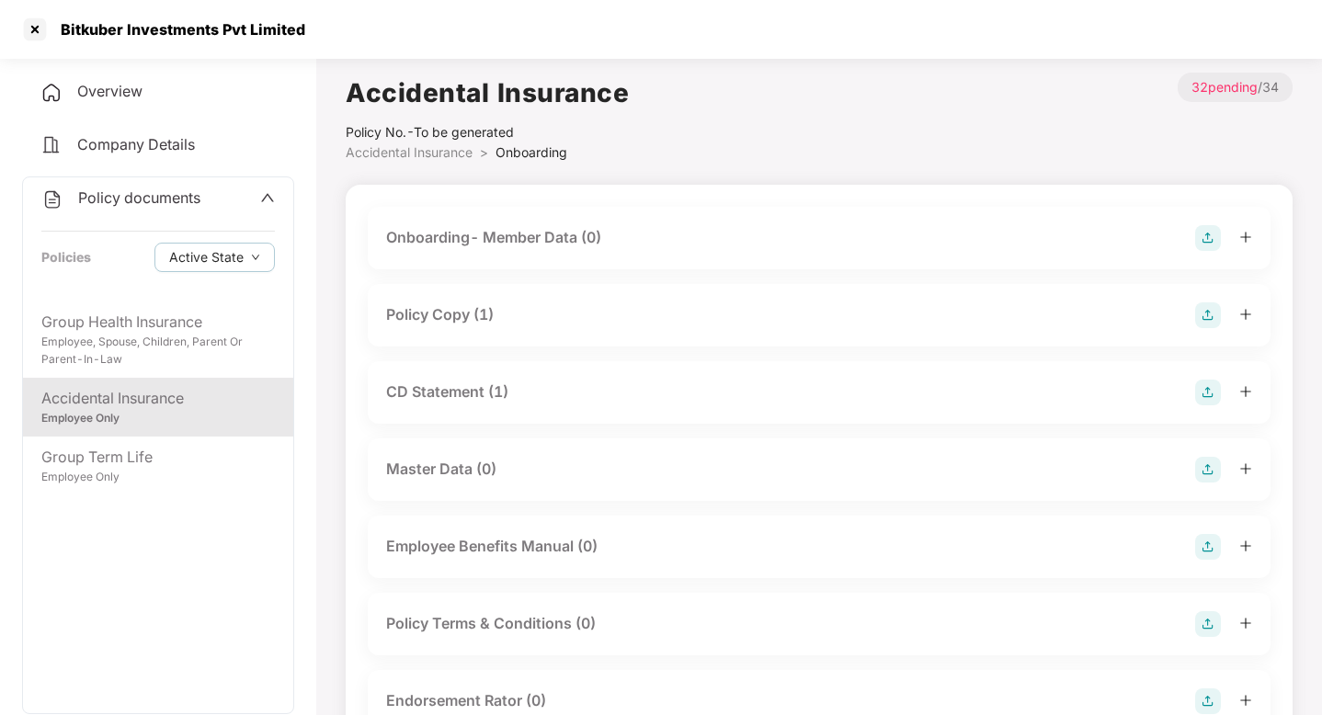
click at [531, 388] on div "CD Statement (1)" at bounding box center [819, 393] width 866 height 26
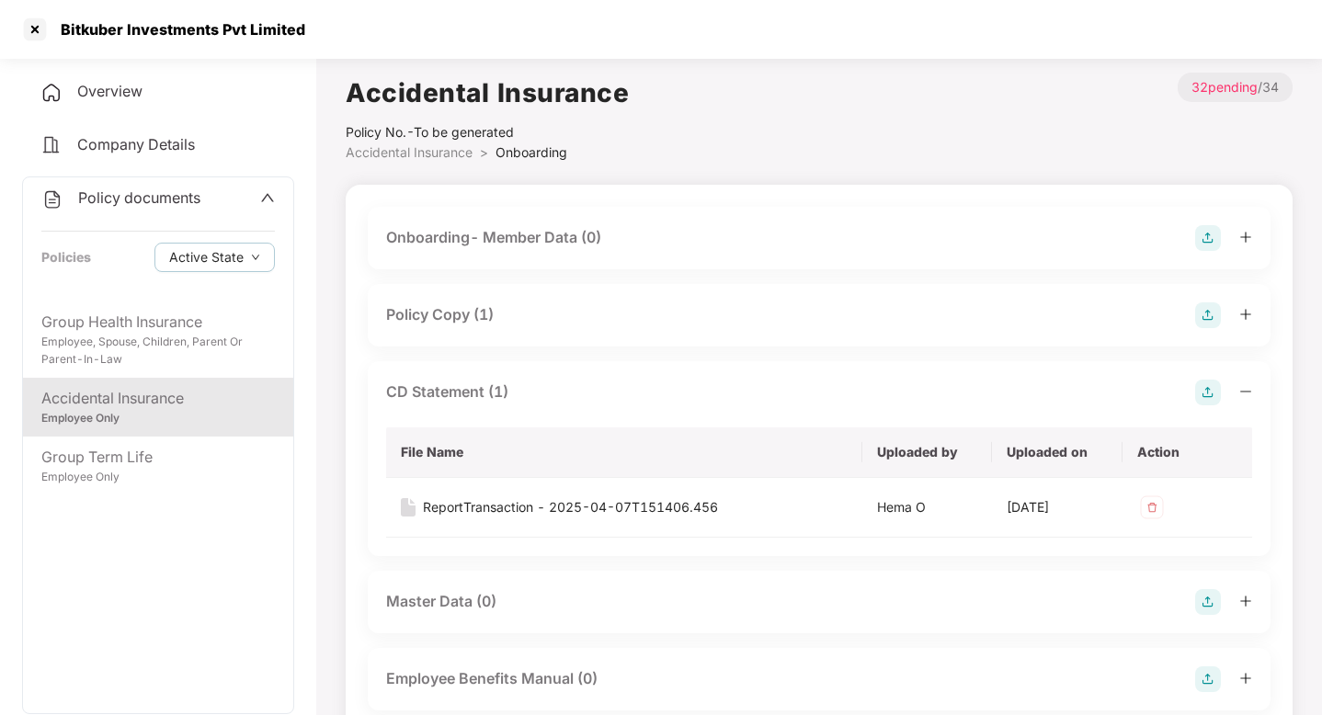
click at [531, 388] on div "CD Statement (1)" at bounding box center [819, 393] width 866 height 26
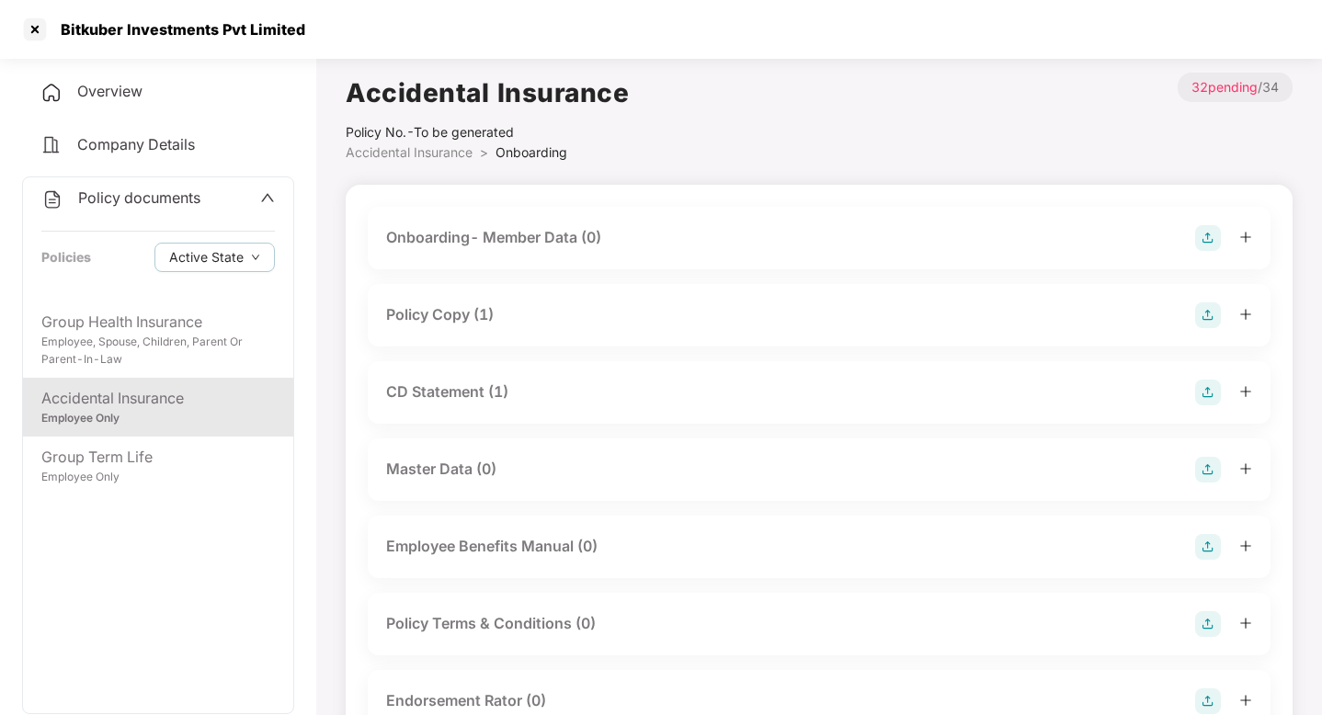
click at [371, 152] on span "Accidental Insurance" at bounding box center [409, 152] width 127 height 16
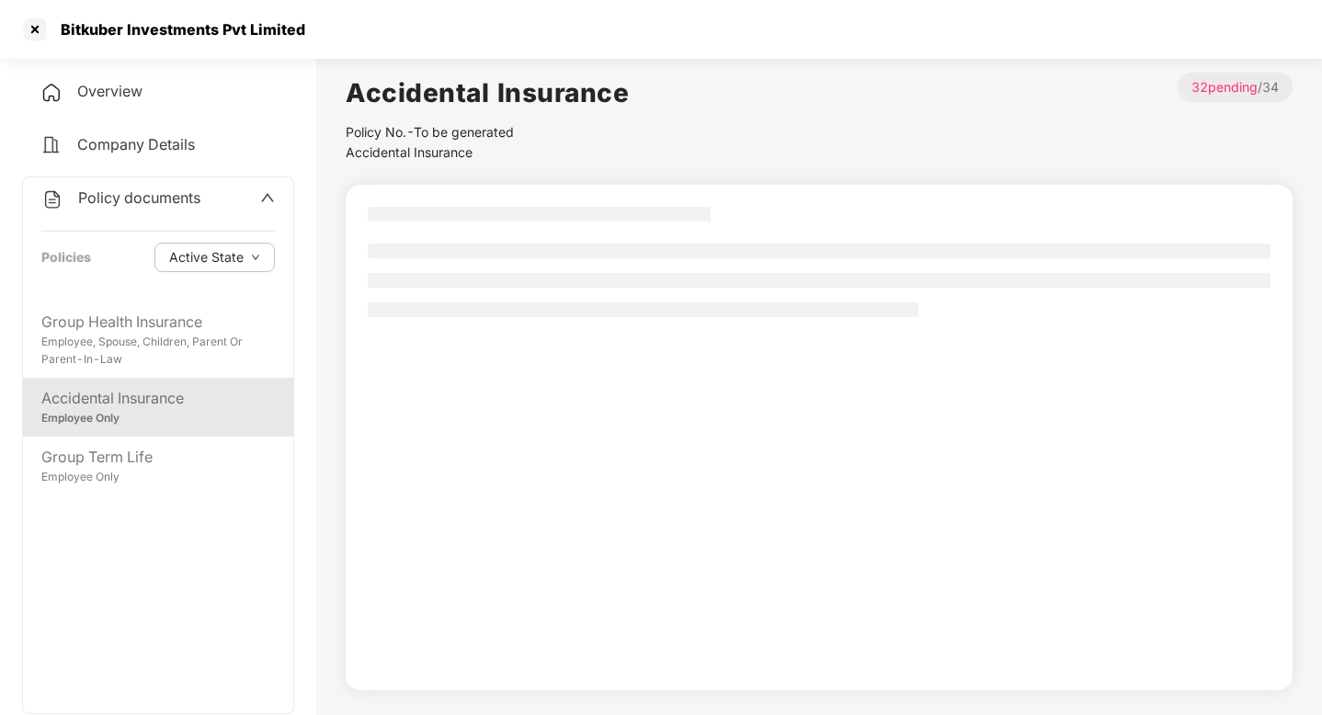
scroll to position [51, 0]
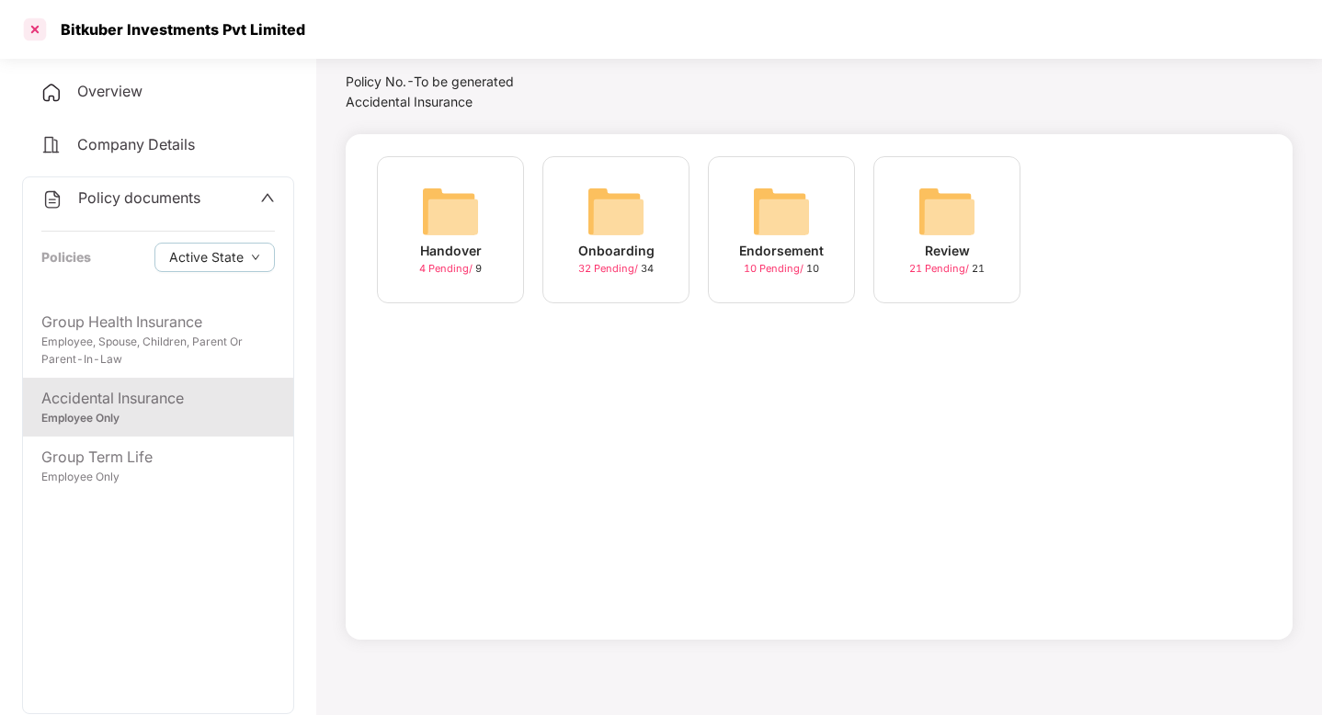
click at [36, 25] on div at bounding box center [34, 29] width 29 height 29
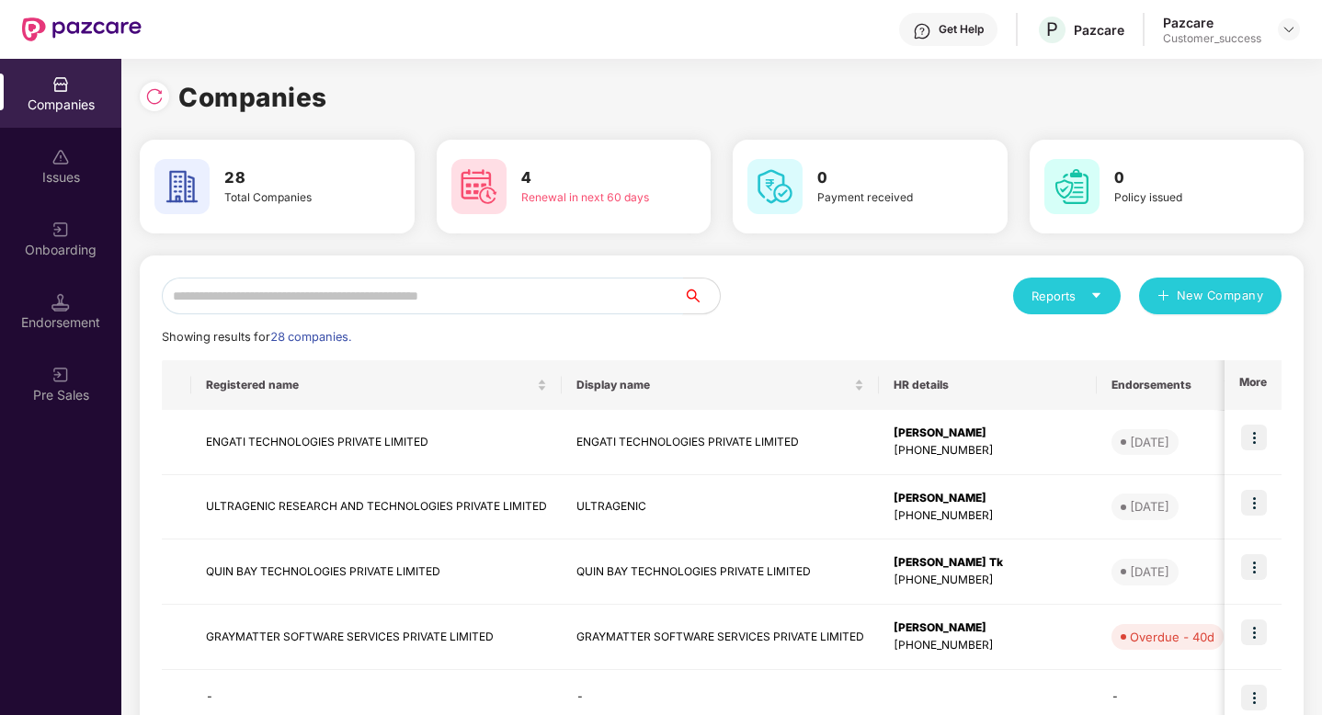
click at [211, 305] on input "text" at bounding box center [422, 296] width 521 height 37
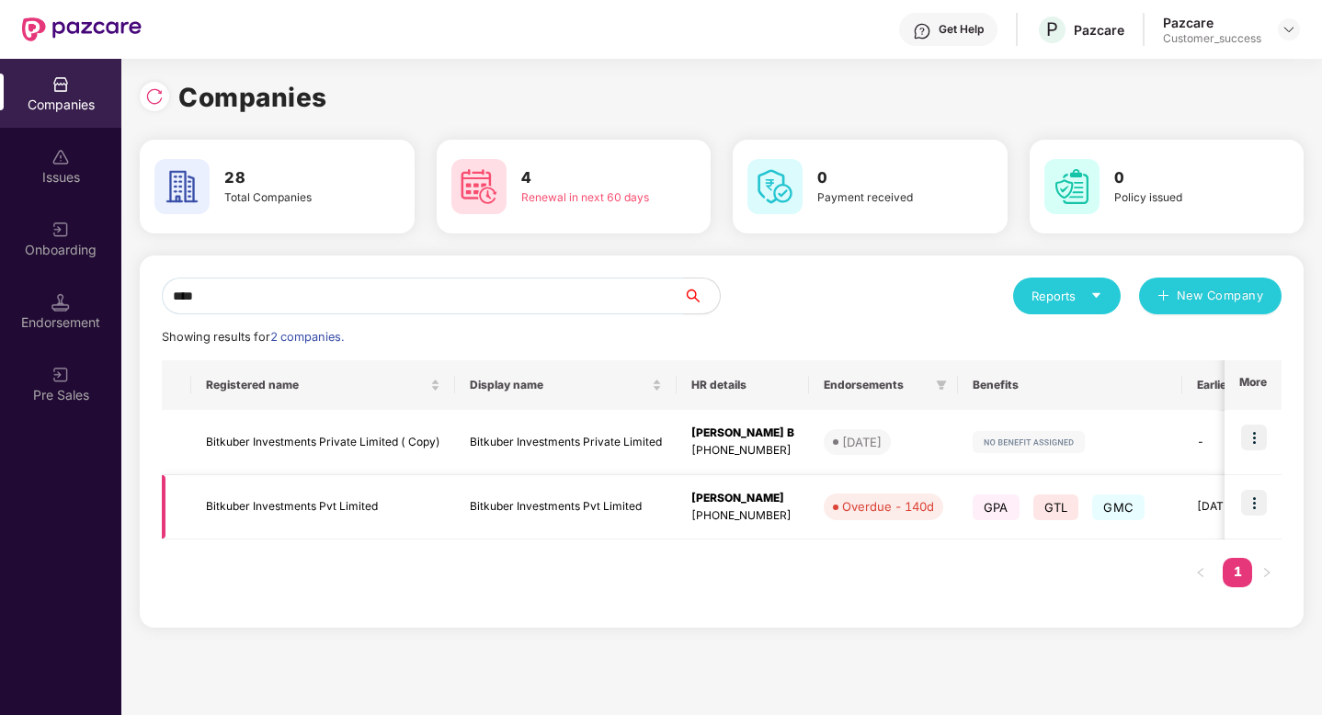
type input "****"
click at [1252, 502] on img at bounding box center [1254, 503] width 26 height 26
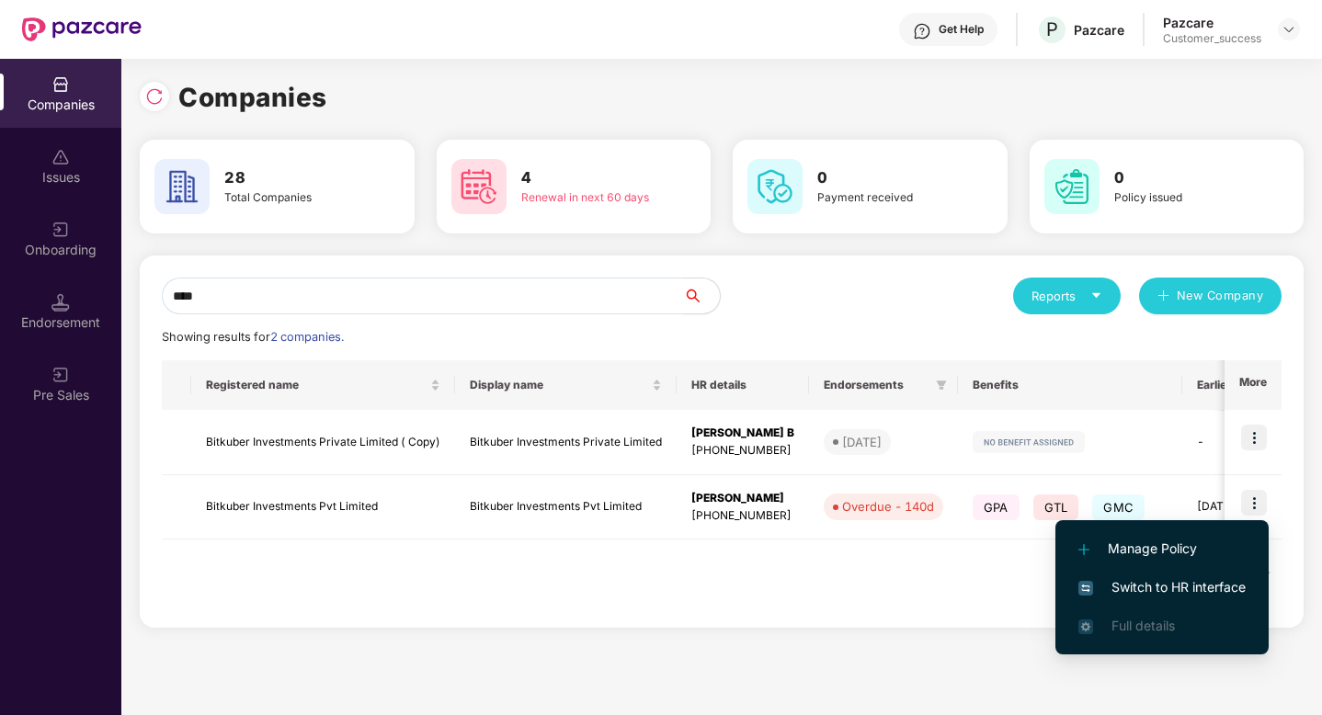
click at [1194, 593] on span "Switch to HR interface" at bounding box center [1162, 587] width 167 height 20
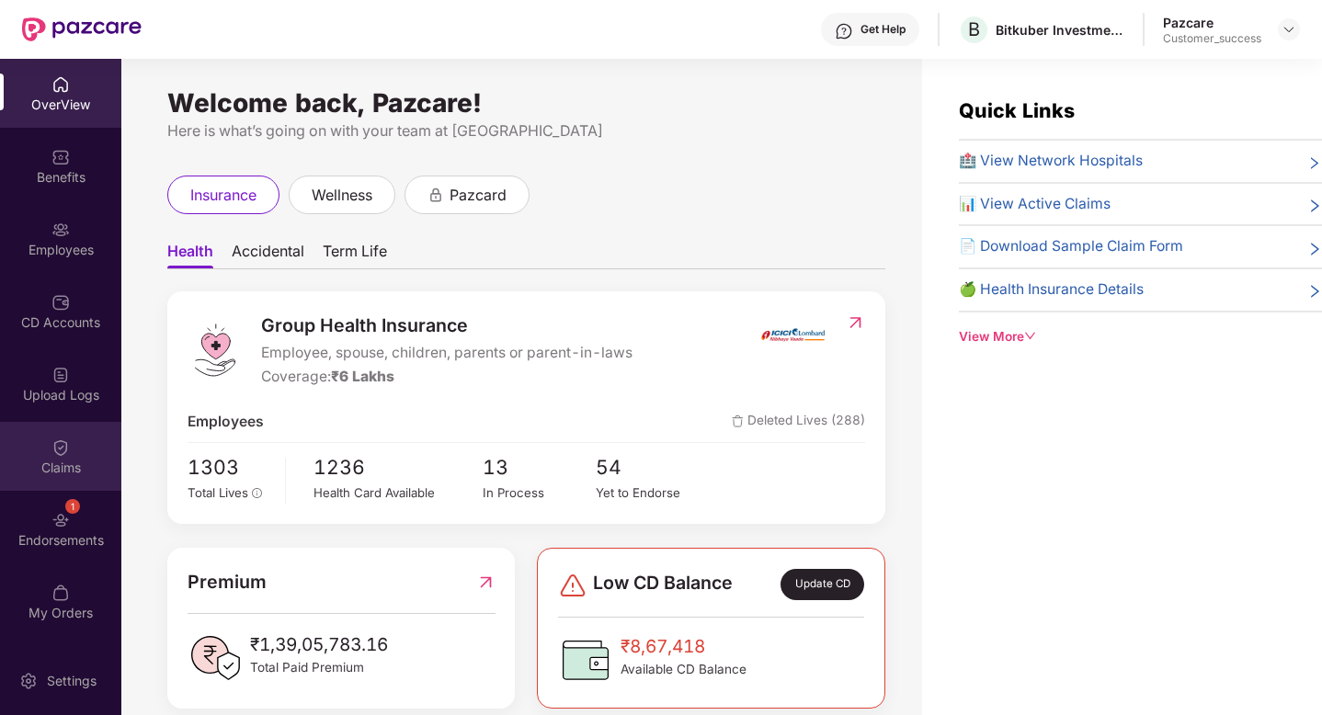
click at [84, 457] on div "Claims" at bounding box center [60, 456] width 121 height 69
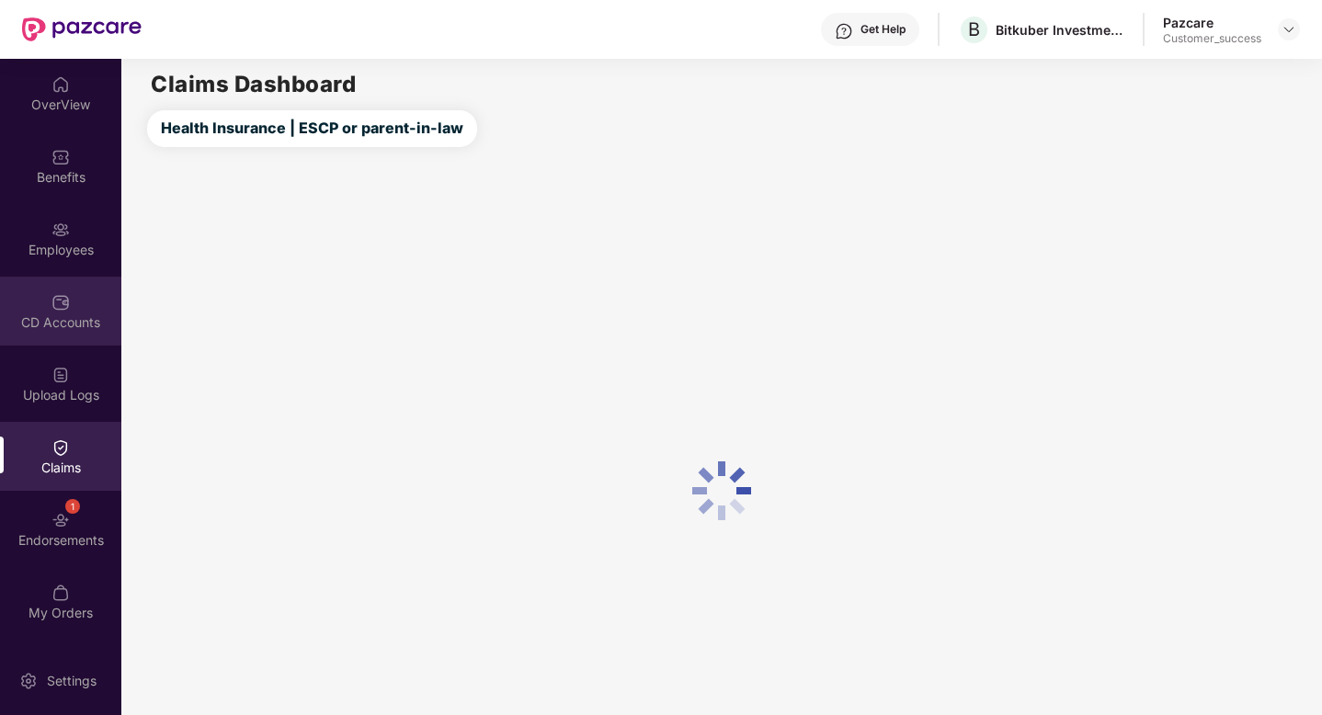
click at [51, 325] on div "CD Accounts" at bounding box center [60, 323] width 121 height 18
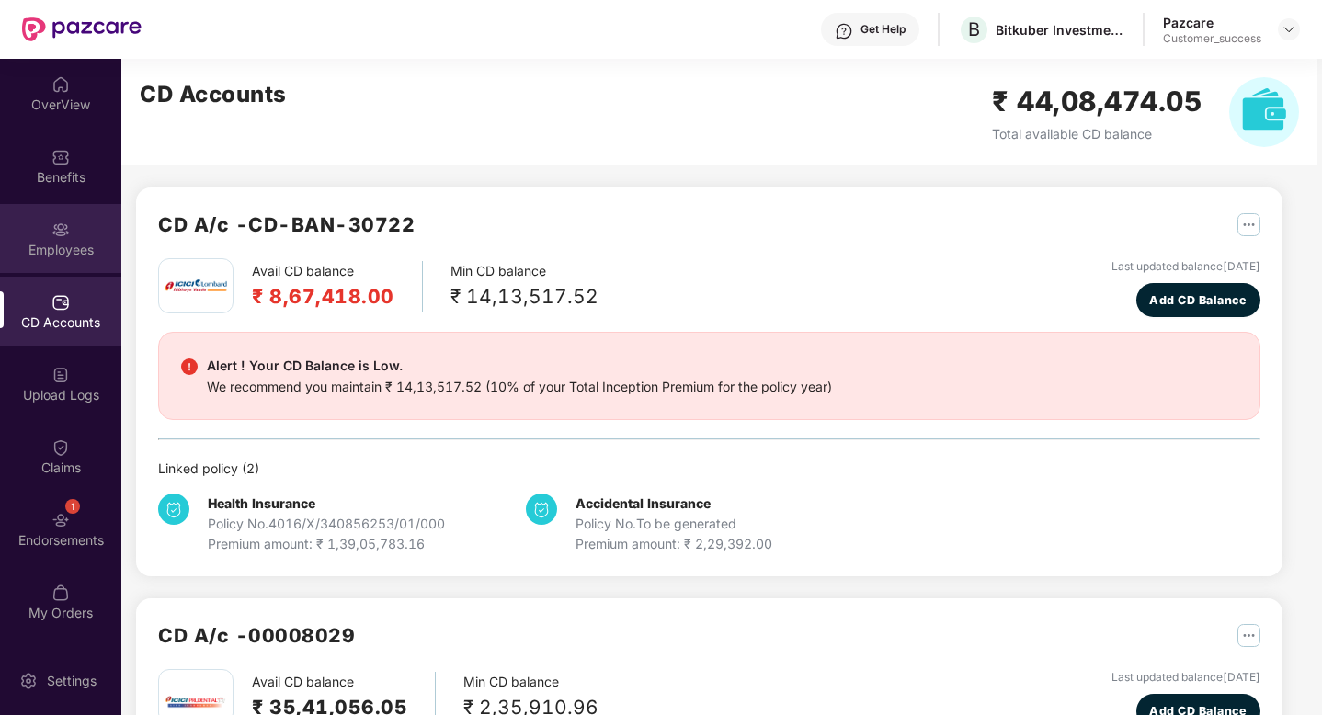
click at [58, 228] on img at bounding box center [60, 230] width 18 height 18
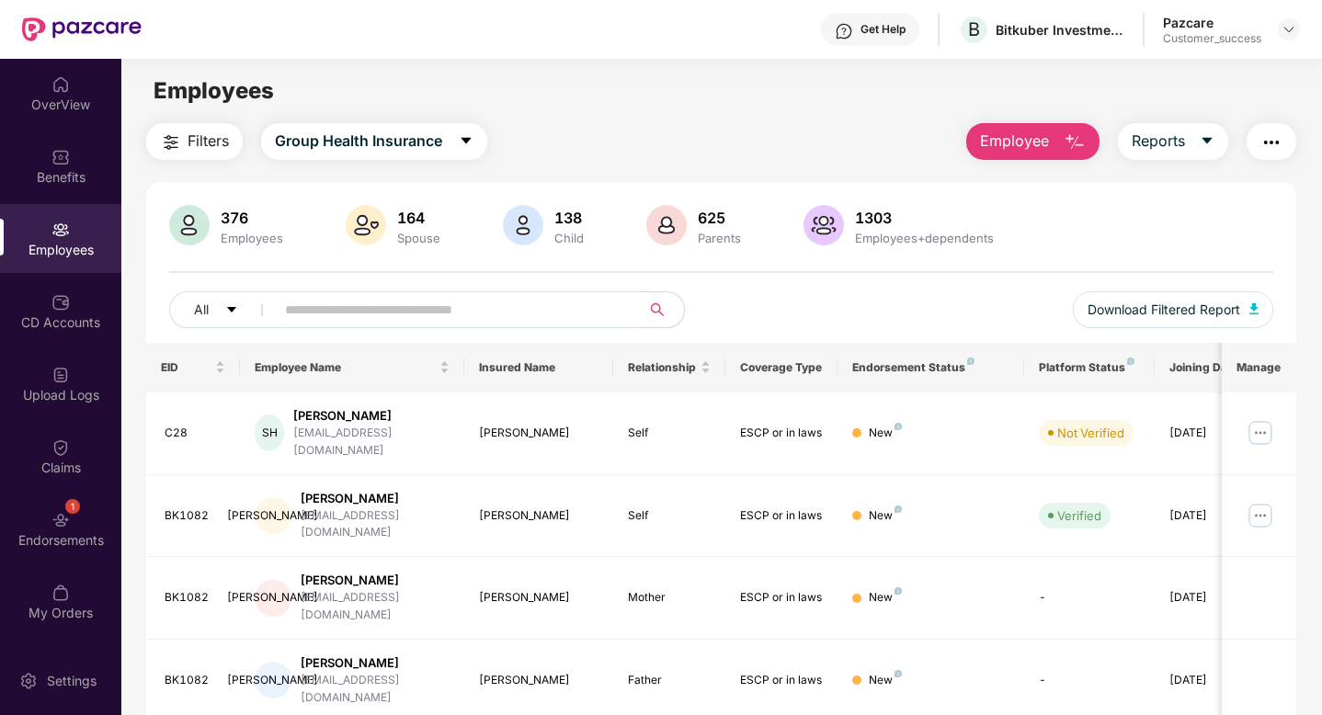
click at [331, 324] on span at bounding box center [451, 309] width 377 height 37
paste input "**********"
type input "**********"
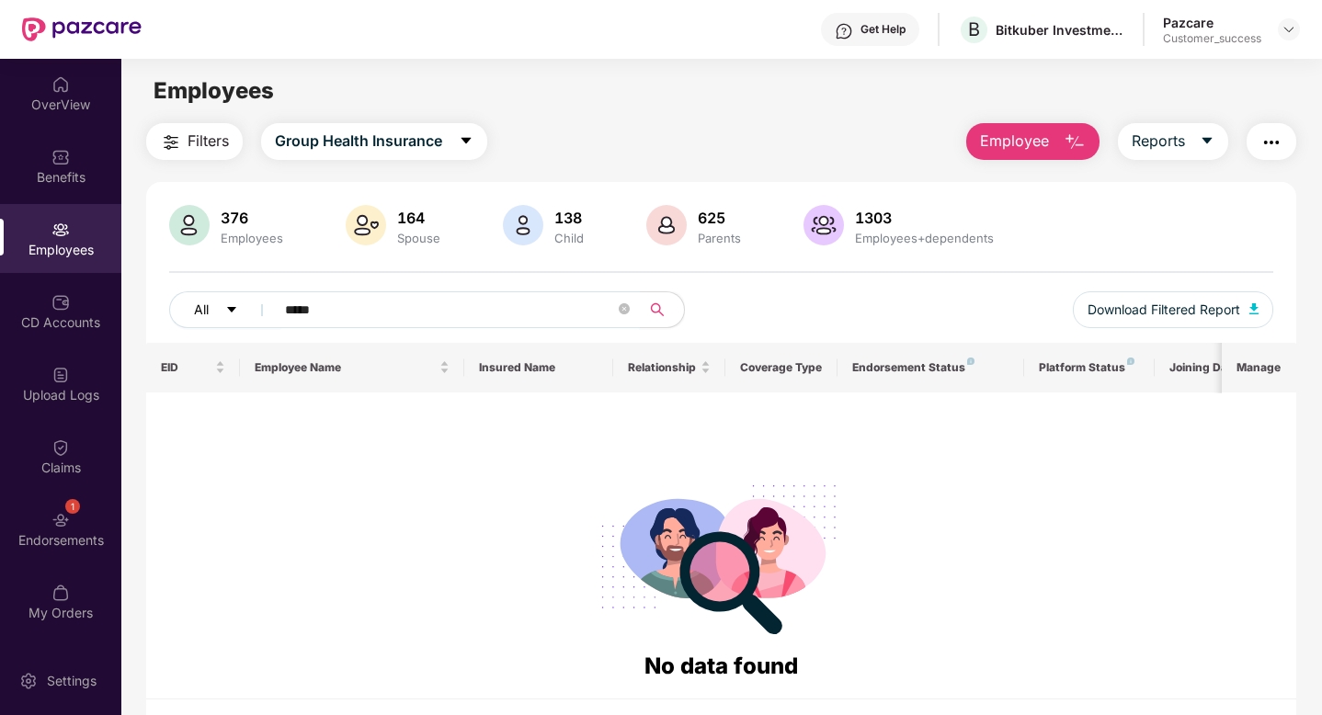
drag, startPoint x: 348, startPoint y: 305, endPoint x: 184, endPoint y: 311, distance: 164.7
click at [186, 311] on div "All *****" at bounding box center [445, 309] width 552 height 37
paste input "**********"
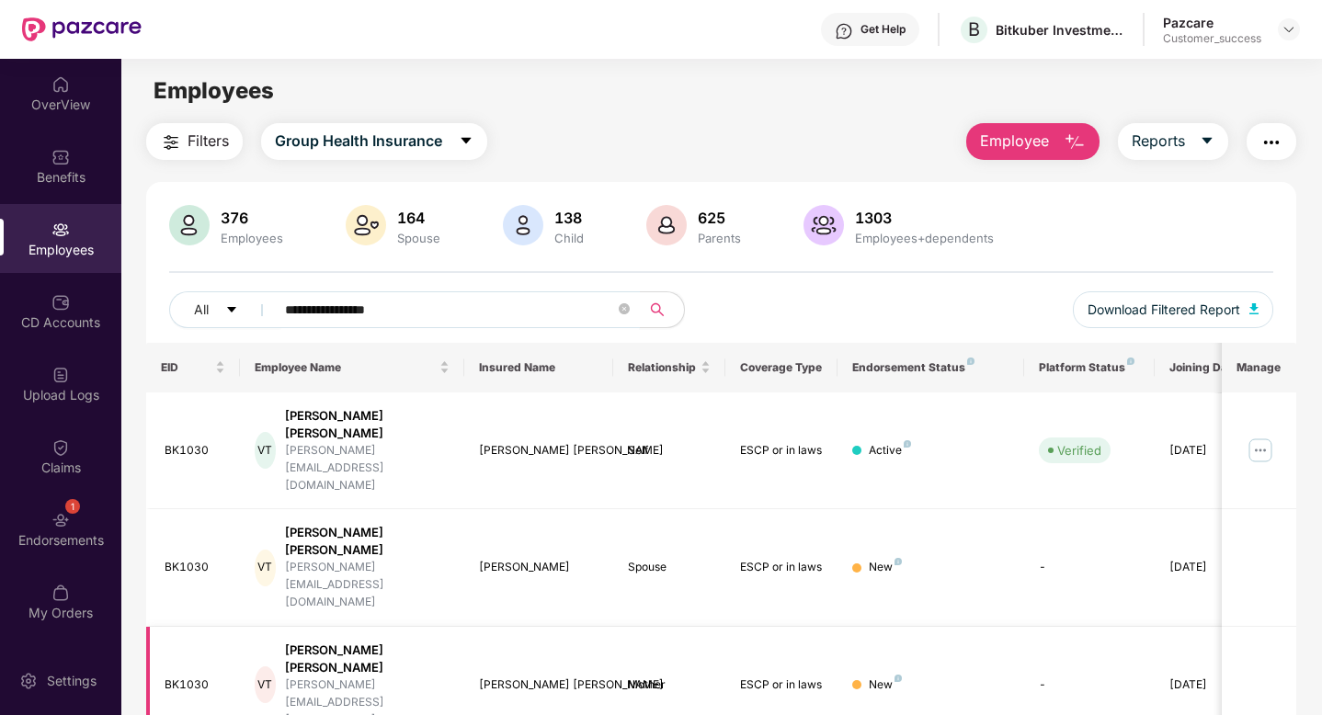
type input "**********"
click at [179, 677] on div "BK1030" at bounding box center [195, 685] width 61 height 17
copy div "BK1030"
